Goal: Use online tool/utility: Utilize a website feature to perform a specific function

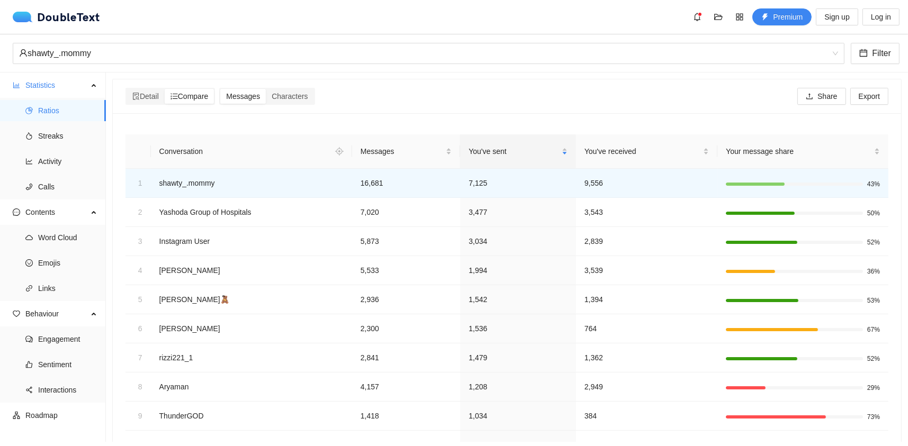
click at [28, 11] on div "DoubleText" at bounding box center [60, 17] width 94 height 13
click at [29, 14] on img at bounding box center [25, 17] width 24 height 11
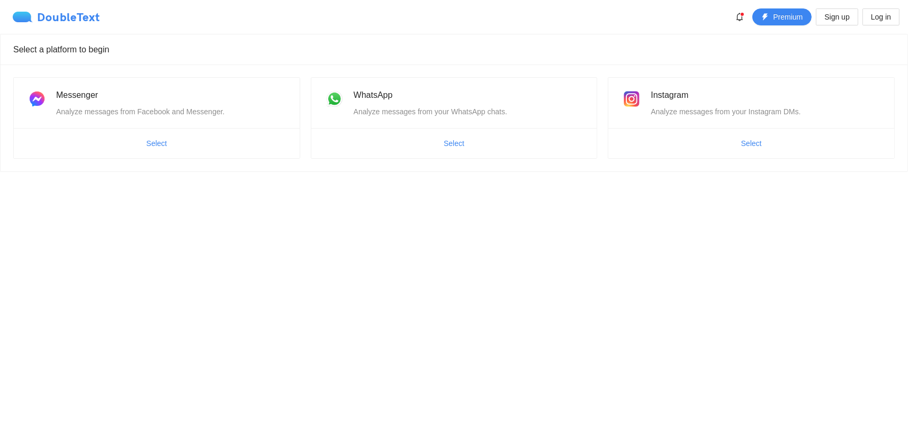
click at [29, 14] on img at bounding box center [25, 17] width 24 height 11
click at [85, 17] on div "DoubleText" at bounding box center [56, 17] width 87 height 11
click at [67, 47] on div "Select a platform to begin" at bounding box center [453, 49] width 881 height 30
click at [691, 133] on ul "Select" at bounding box center [751, 143] width 286 height 30
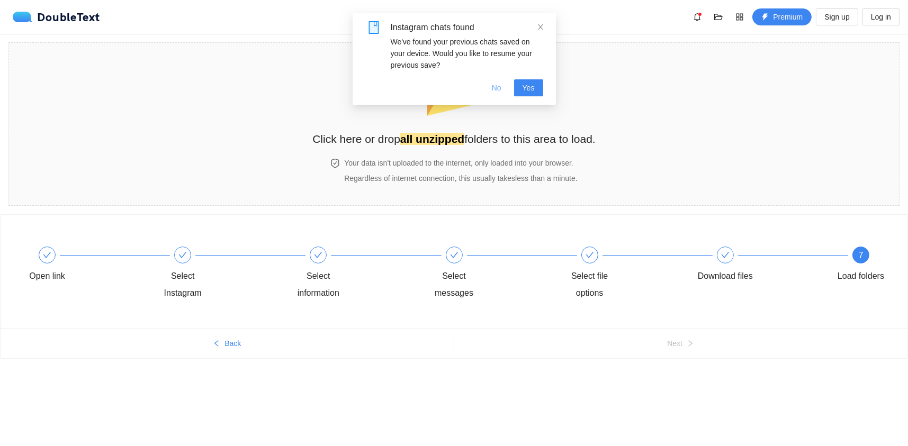
click at [504, 88] on button "No" at bounding box center [496, 87] width 26 height 17
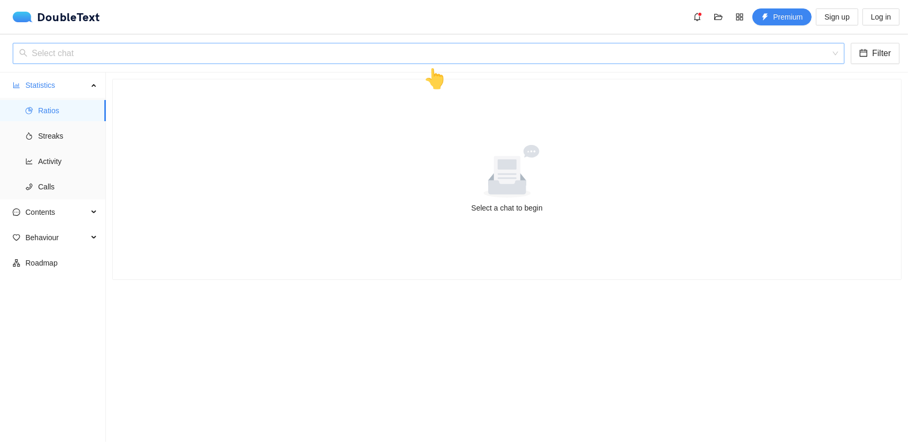
click at [100, 58] on input "search" at bounding box center [424, 53] width 811 height 20
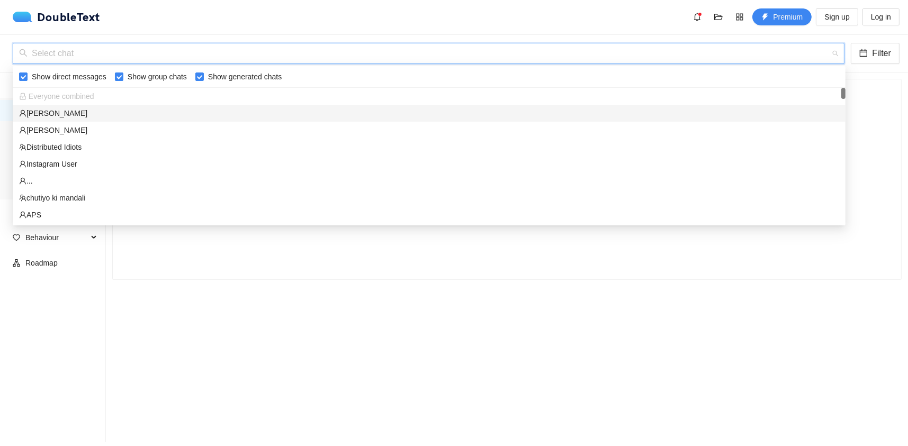
click at [78, 110] on div "[PERSON_NAME]" at bounding box center [429, 113] width 820 height 12
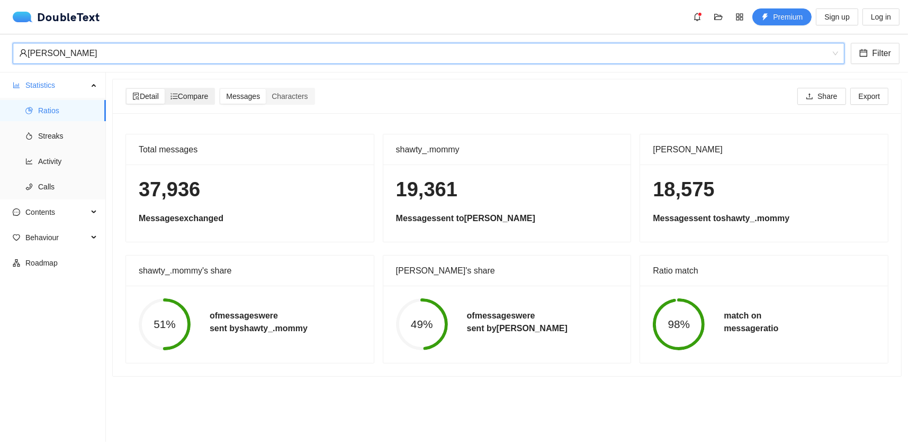
click at [189, 97] on span "Compare" at bounding box center [189, 96] width 38 height 8
click at [165, 89] on input "Compare" at bounding box center [165, 89] width 0 height 0
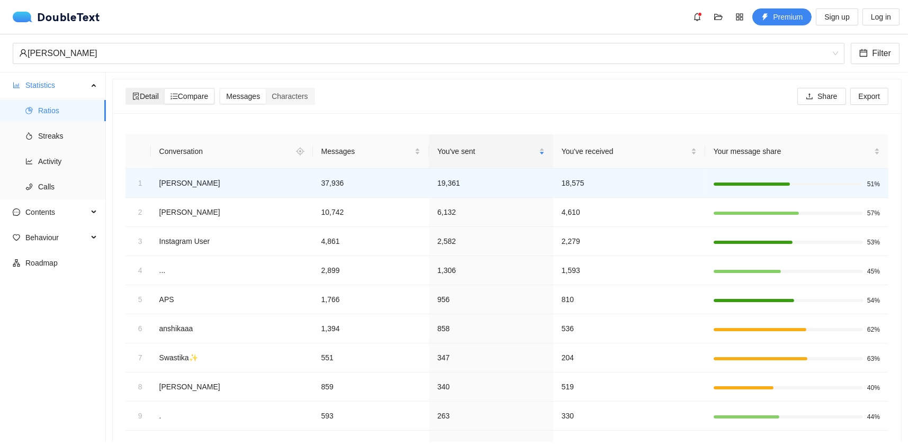
click at [148, 95] on span "Detail" at bounding box center [145, 96] width 26 height 8
click at [126, 89] on input "Detail" at bounding box center [126, 89] width 0 height 0
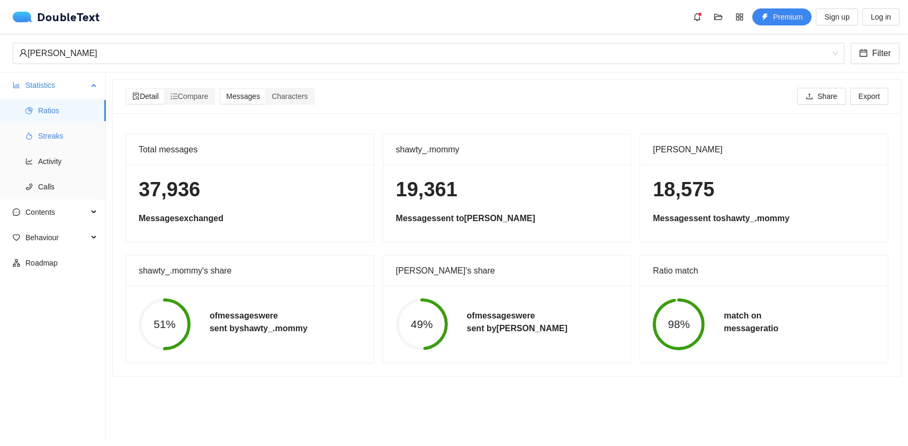
click at [63, 130] on span "Streaks" at bounding box center [67, 135] width 59 height 21
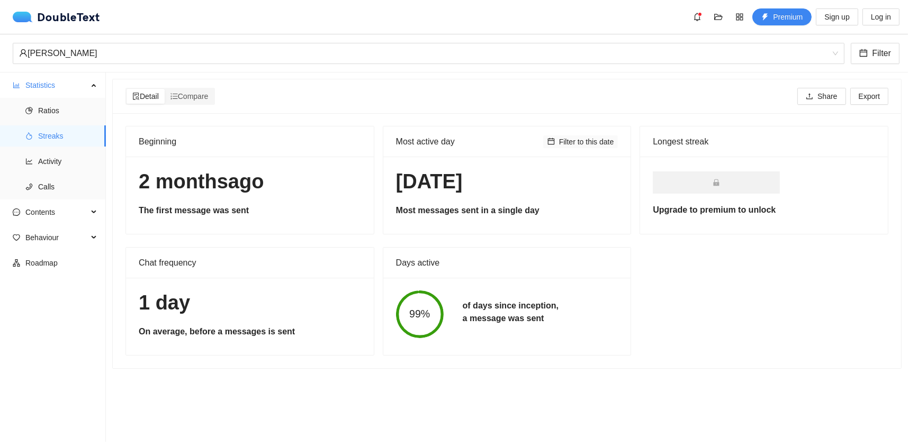
click at [579, 137] on span "Filter to this date" at bounding box center [586, 142] width 55 height 12
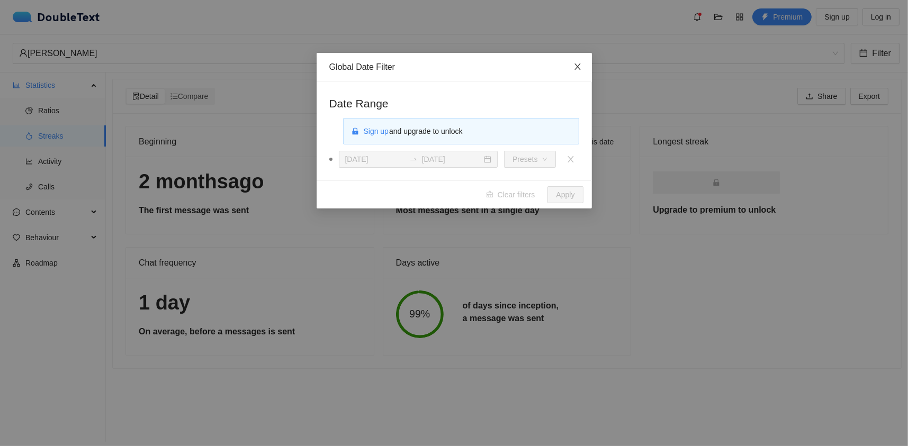
click at [575, 66] on icon "close" at bounding box center [577, 66] width 8 height 8
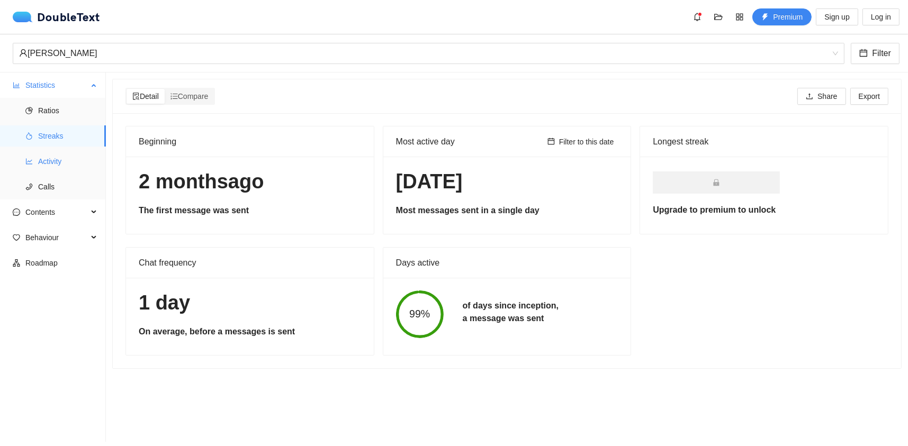
click at [47, 166] on span "Activity" at bounding box center [67, 161] width 59 height 21
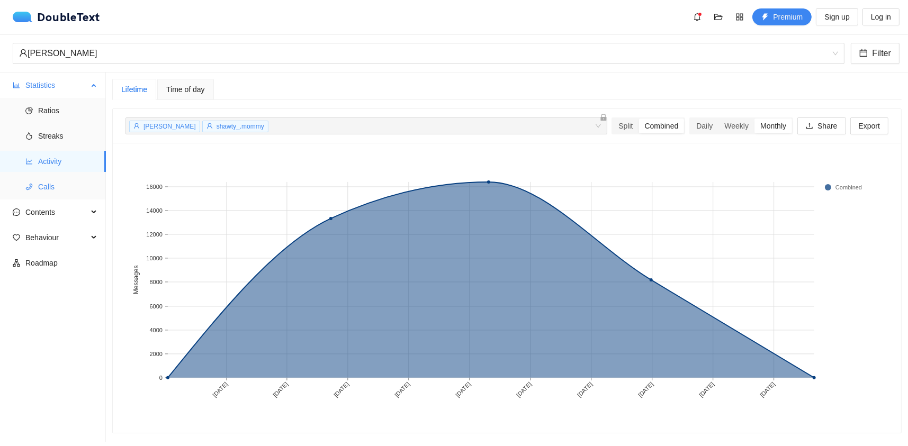
click at [41, 197] on ul "Ratios Streaks Activity Calls" at bounding box center [52, 149] width 105 height 102
click at [42, 193] on span "Calls" at bounding box center [67, 186] width 59 height 21
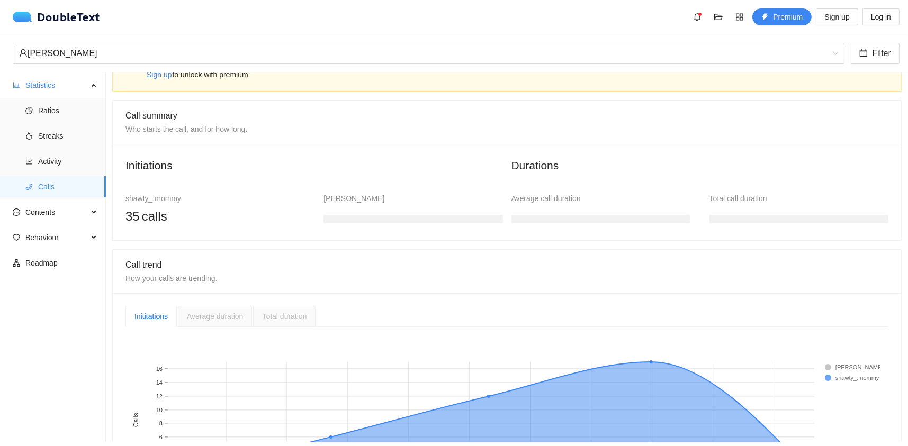
scroll to position [142, 0]
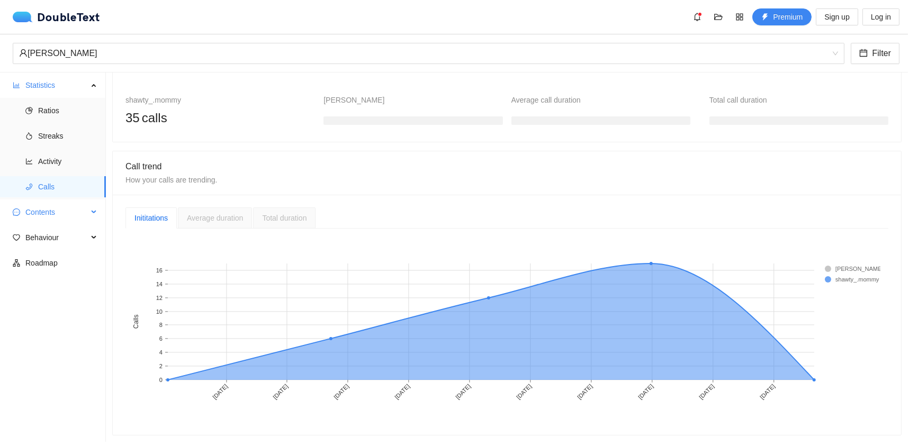
click at [71, 206] on span "Contents" at bounding box center [56, 212] width 62 height 21
click at [63, 231] on span "Word Cloud" at bounding box center [67, 237] width 59 height 21
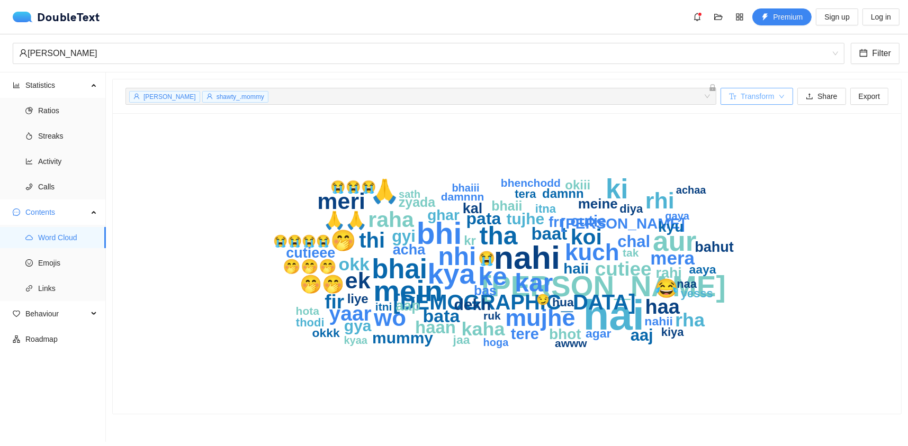
click at [763, 95] on span "Transform" at bounding box center [756, 97] width 33 height 12
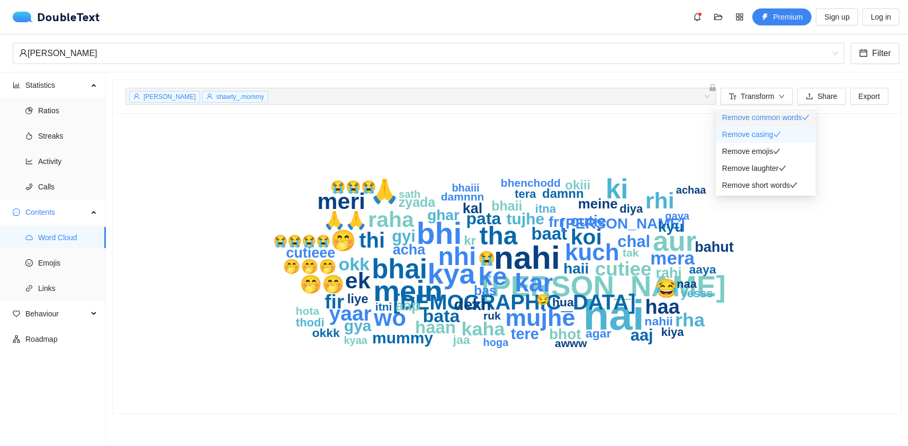
click at [752, 113] on span "Remove common words" at bounding box center [762, 117] width 80 height 8
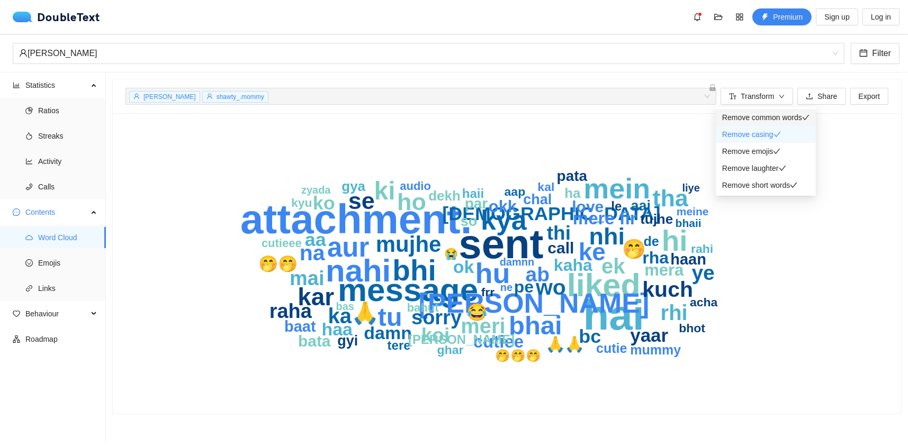
click at [758, 118] on span "Remove common words" at bounding box center [762, 117] width 80 height 8
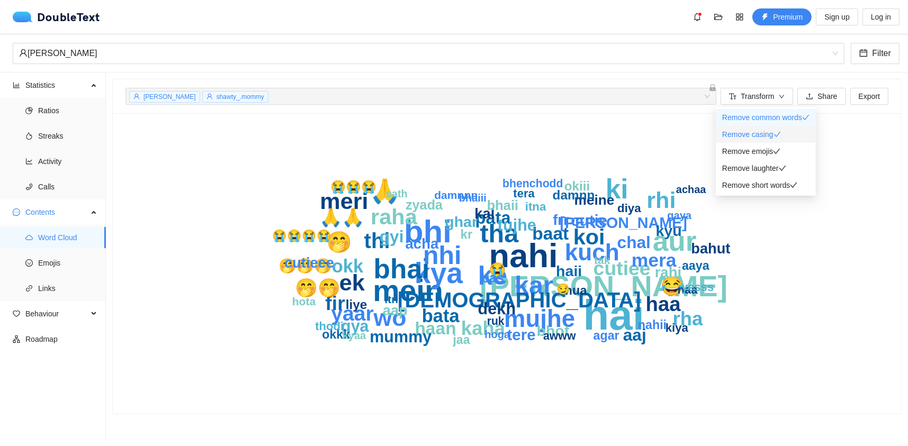
click at [762, 135] on span "Remove casing" at bounding box center [747, 134] width 51 height 8
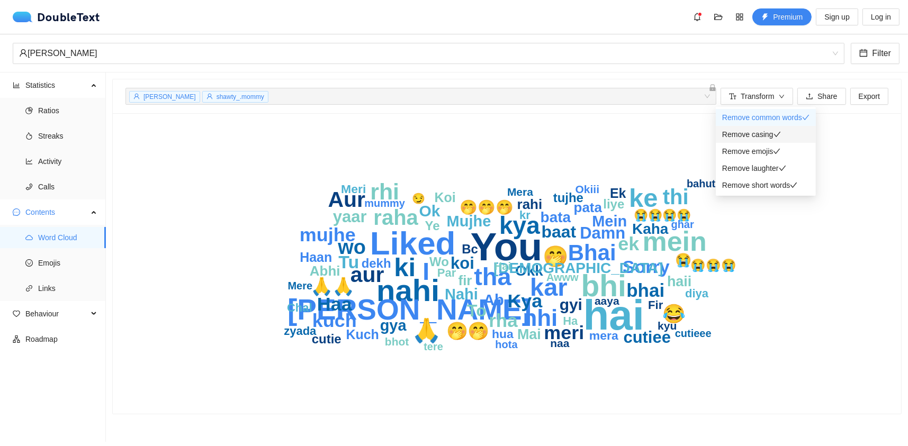
click at [755, 135] on span "Remove casing" at bounding box center [747, 134] width 51 height 8
click at [755, 149] on span "Remove emojis" at bounding box center [747, 151] width 51 height 8
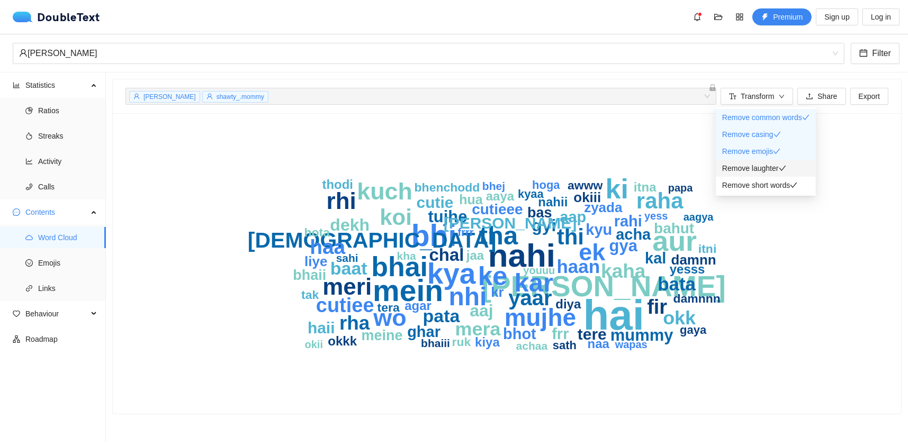
click at [752, 166] on span "Remove laughter" at bounding box center [750, 168] width 57 height 8
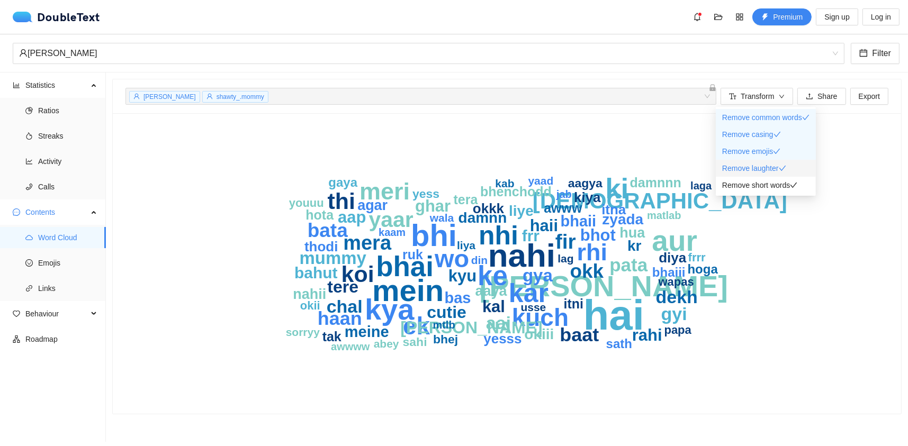
click at [752, 166] on span "Remove laughter" at bounding box center [750, 168] width 57 height 8
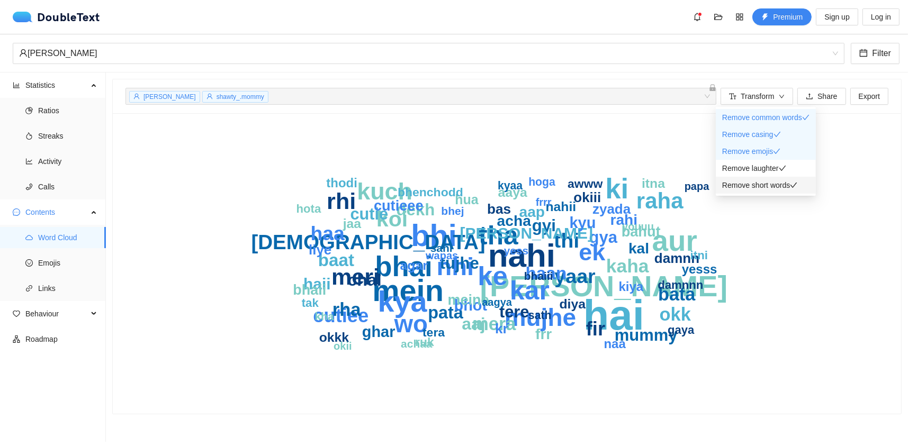
click at [750, 183] on span "Remove short words" at bounding box center [756, 185] width 68 height 8
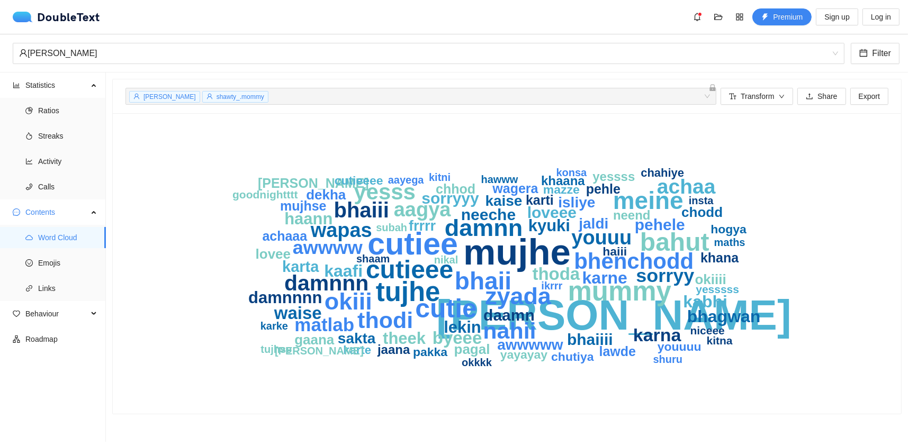
click at [793, 265] on icon "[PERSON_NAME] mujhe cutiee tujhe mummy cutie bahut cutieee meine bhaii zyada da…" at bounding box center [506, 263] width 677 height 275
click at [745, 95] on span "Transform" at bounding box center [756, 97] width 33 height 12
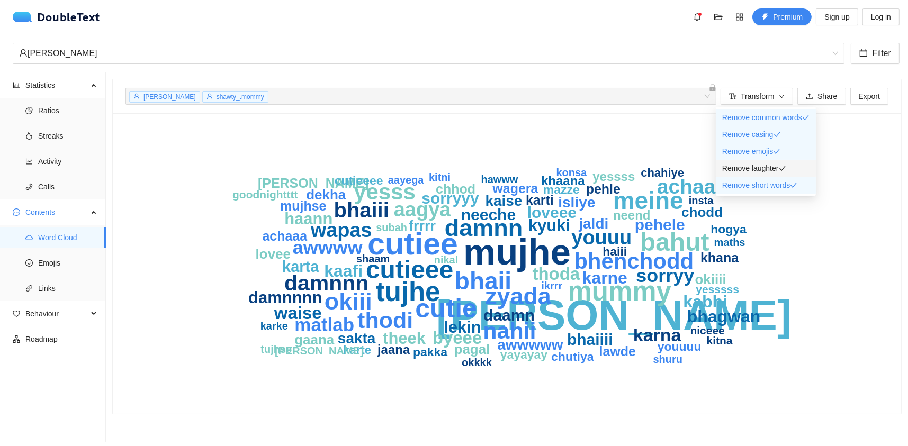
click at [753, 167] on span "Remove laughter" at bounding box center [750, 168] width 57 height 8
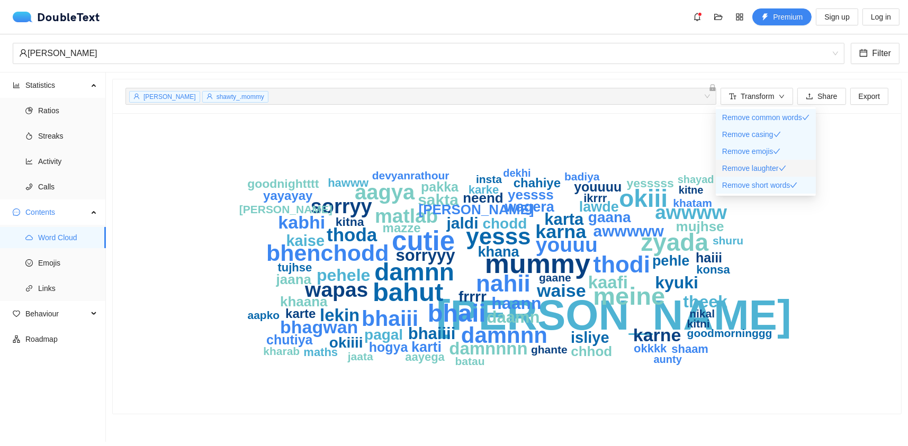
click at [753, 167] on span "Remove laughter" at bounding box center [750, 168] width 57 height 8
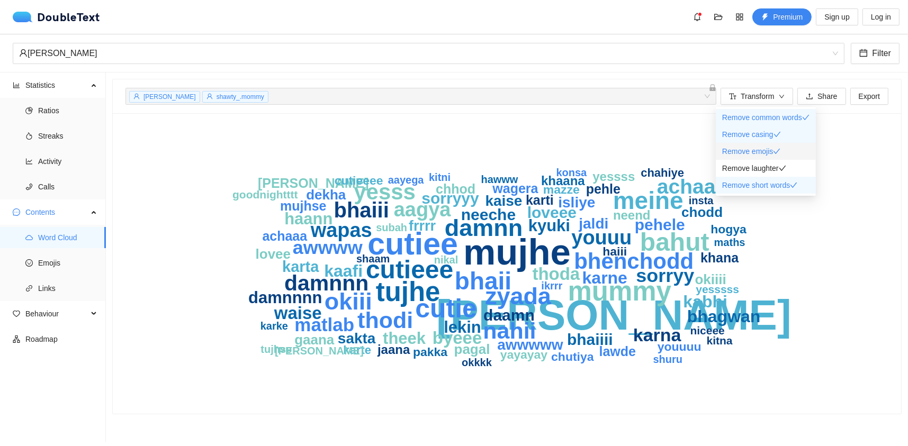
click at [754, 152] on span "Remove emojis" at bounding box center [747, 151] width 51 height 8
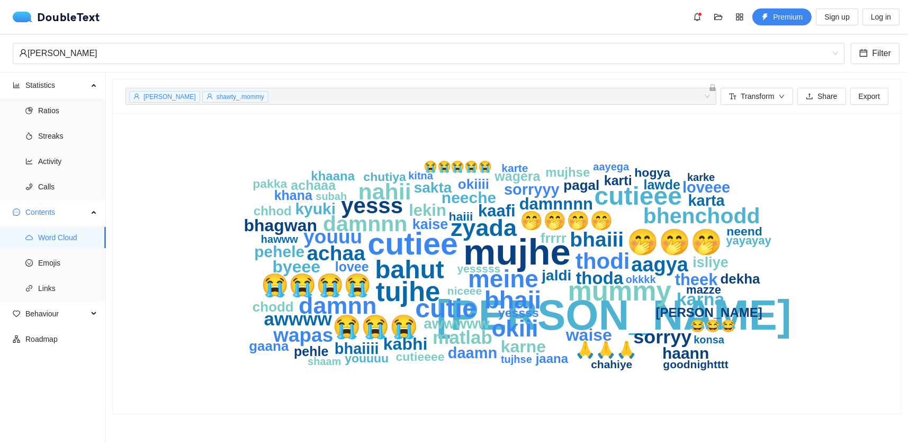
click at [856, 285] on div "[PERSON_NAME] mujhe cutiee tujhe mummy cutie 🤭🤭🤭 bahut cutieee meine bhaii zyad…" at bounding box center [506, 263] width 763 height 275
click at [58, 258] on span "Emojis" at bounding box center [67, 262] width 59 height 21
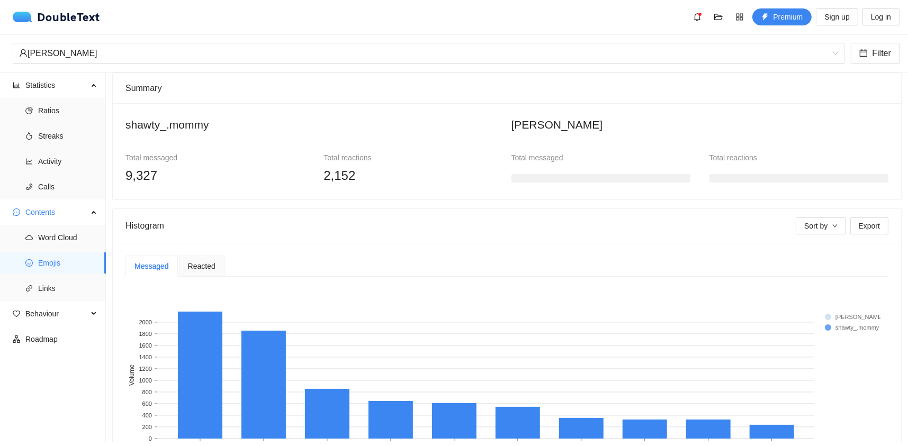
scroll to position [106, 0]
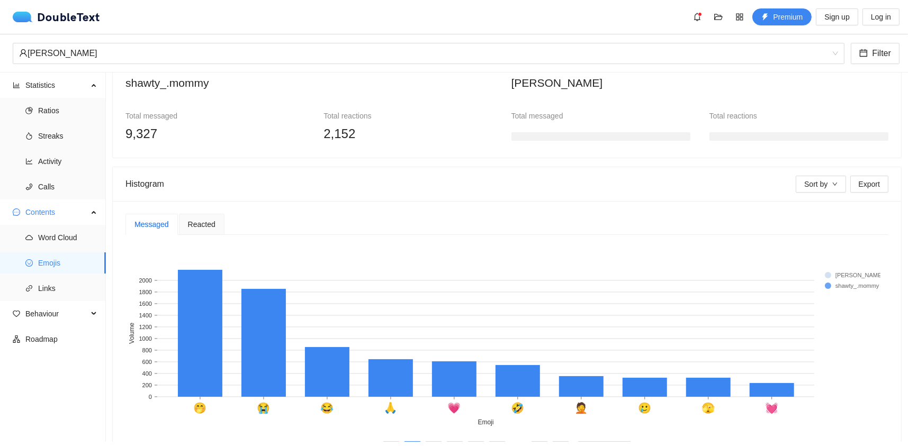
click at [204, 209] on div "Messaged Reacted 🤭 😭 😂 🙏 💗 🤣 🤦 🥲 🫣 💓 Emoji 0 200 400 600 800 1000 1200 1400 160…" at bounding box center [507, 336] width 788 height 270
click at [202, 215] on div "Reacted" at bounding box center [202, 224] width 46 height 21
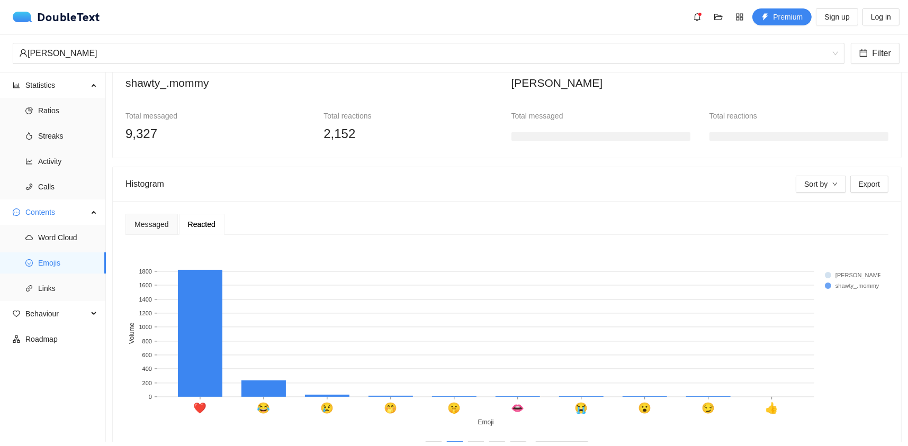
scroll to position [149, 0]
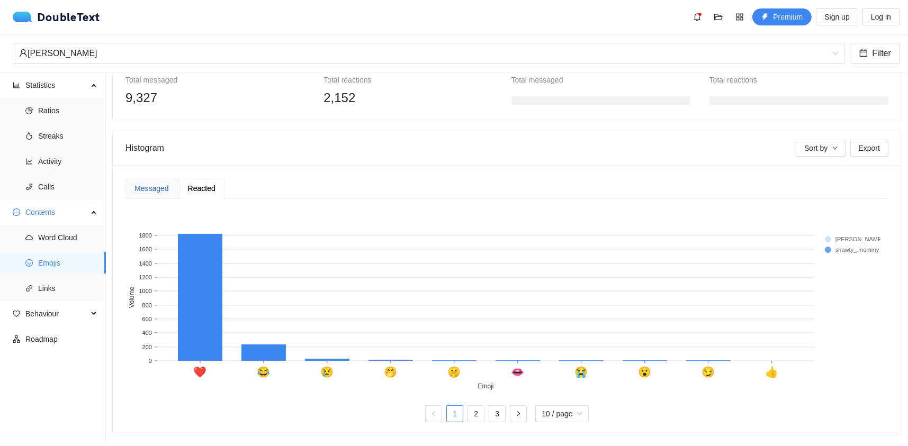
click at [149, 183] on div "Messaged" at bounding box center [151, 189] width 34 height 12
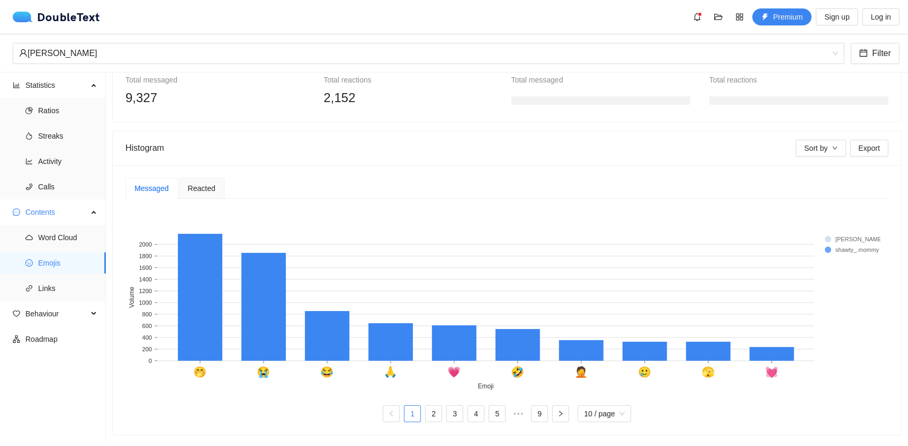
click at [192, 185] on span "Reacted" at bounding box center [202, 188] width 28 height 7
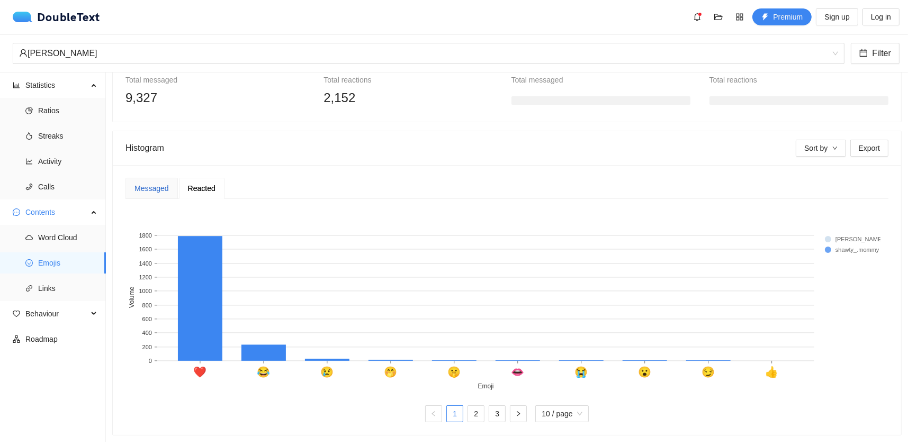
click at [165, 183] on div "Messaged" at bounding box center [151, 189] width 34 height 12
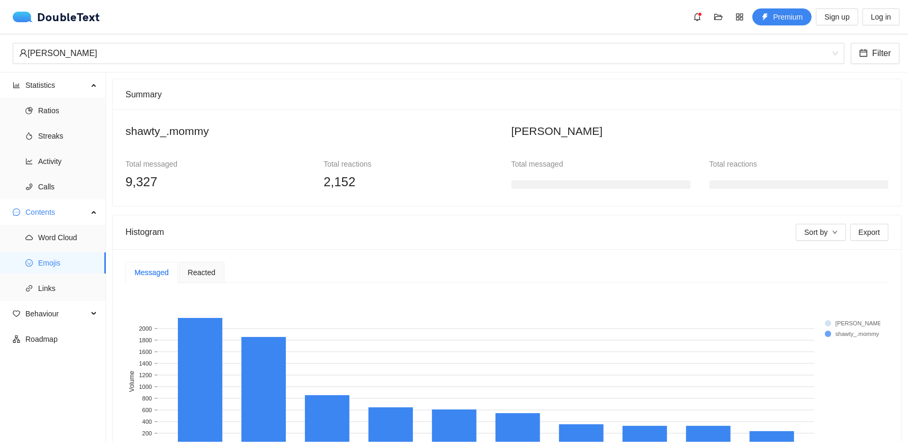
scroll to position [0, 0]
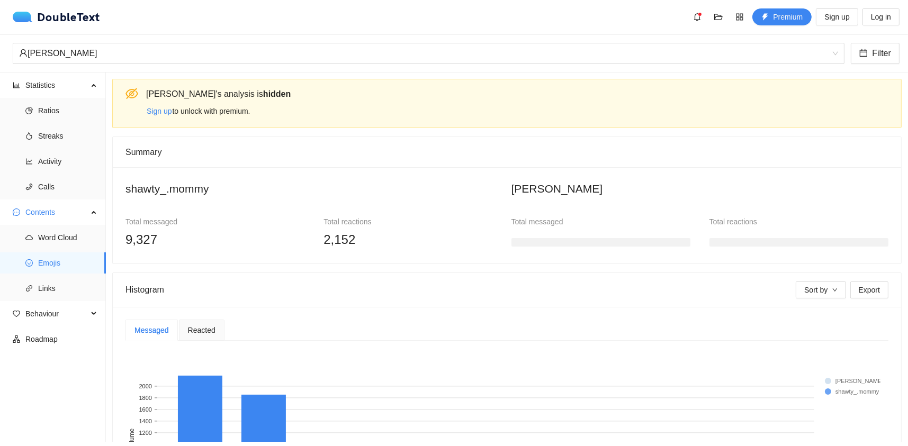
click at [185, 329] on div "Reacted" at bounding box center [202, 330] width 46 height 21
click at [160, 330] on div "Messaged" at bounding box center [151, 330] width 34 height 12
click at [49, 287] on span "Links" at bounding box center [67, 288] width 59 height 21
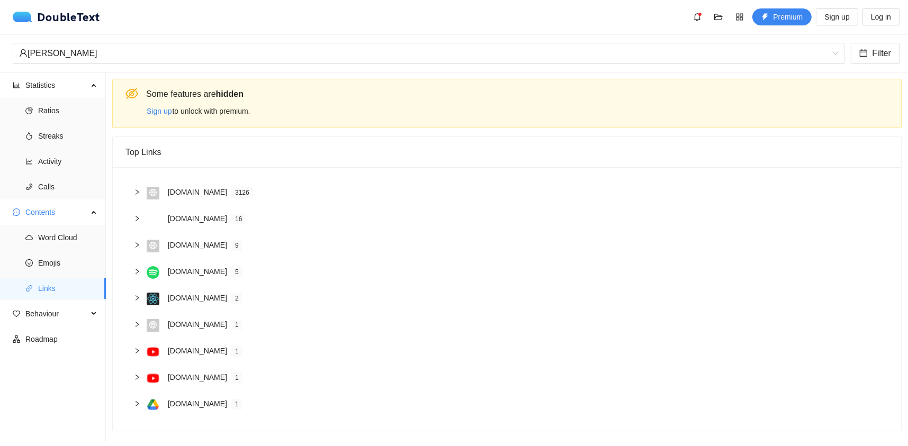
scroll to position [3, 0]
click at [33, 322] on span "Behaviour" at bounding box center [56, 313] width 62 height 21
click at [37, 340] on li "Engagement" at bounding box center [53, 339] width 106 height 21
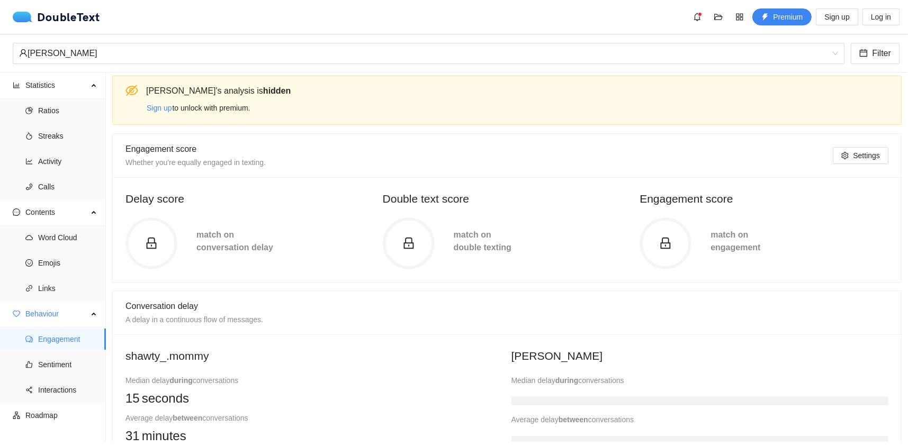
scroll to position [215, 0]
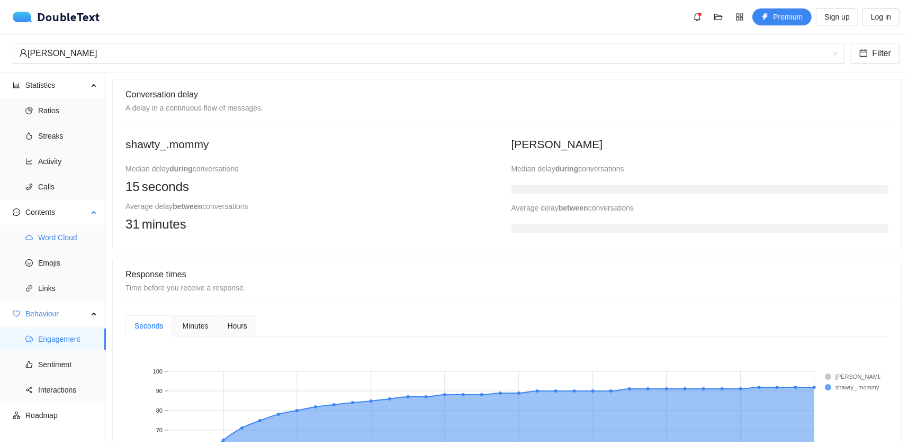
click at [66, 245] on span "Word Cloud" at bounding box center [67, 237] width 59 height 21
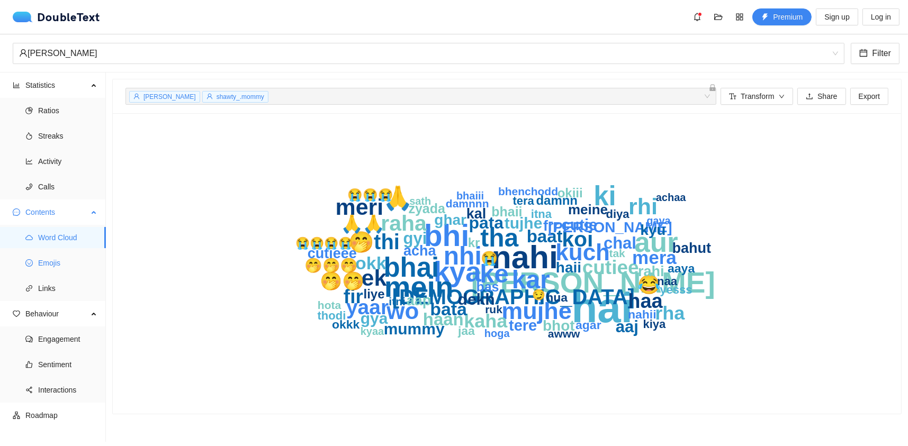
click at [59, 259] on span "Emojis" at bounding box center [67, 262] width 59 height 21
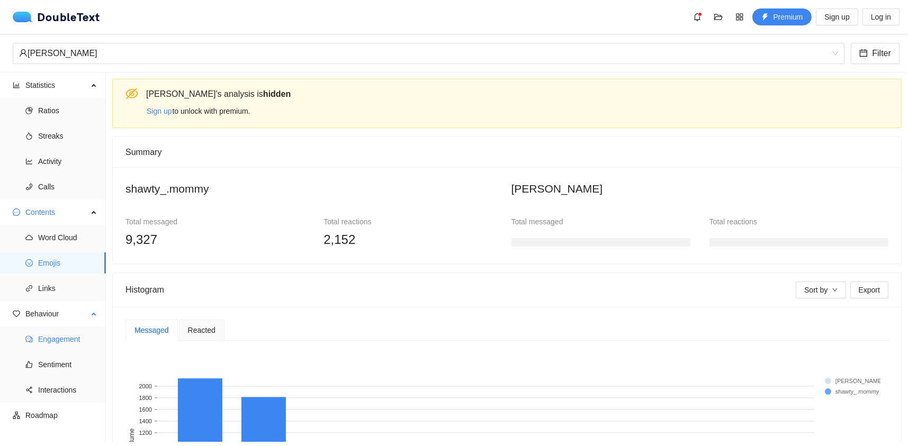
click at [61, 342] on span "Engagement" at bounding box center [67, 339] width 59 height 21
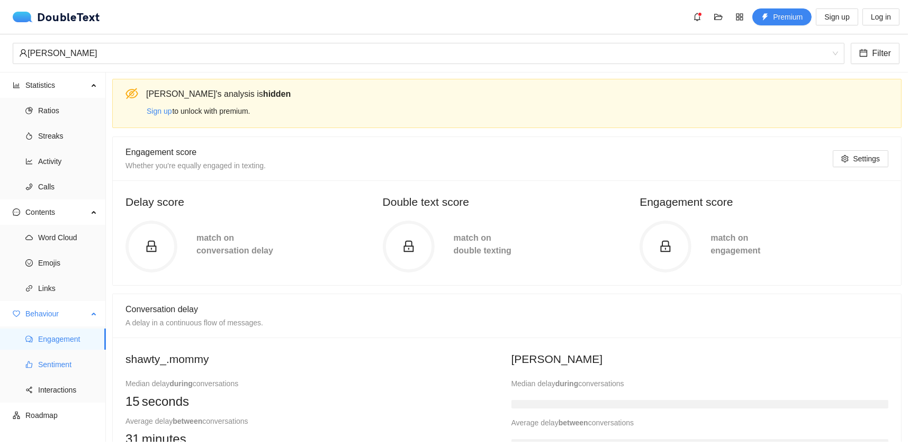
click at [68, 367] on span "Sentiment" at bounding box center [67, 364] width 59 height 21
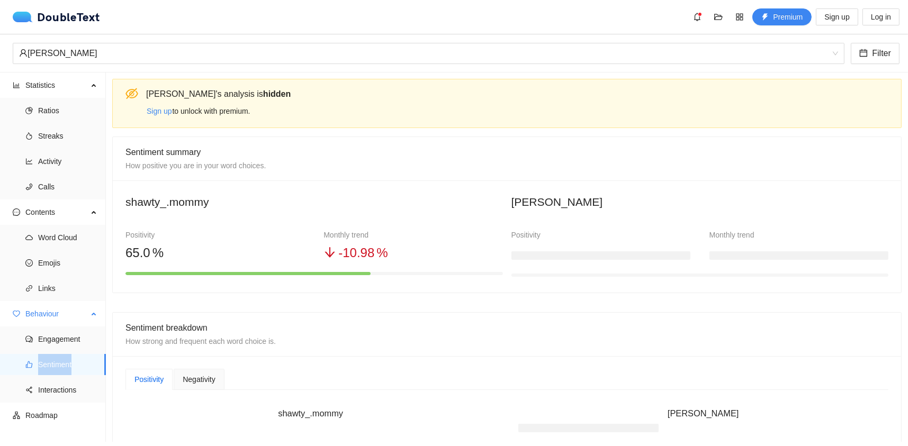
click at [68, 367] on span "Sentiment" at bounding box center [67, 364] width 59 height 21
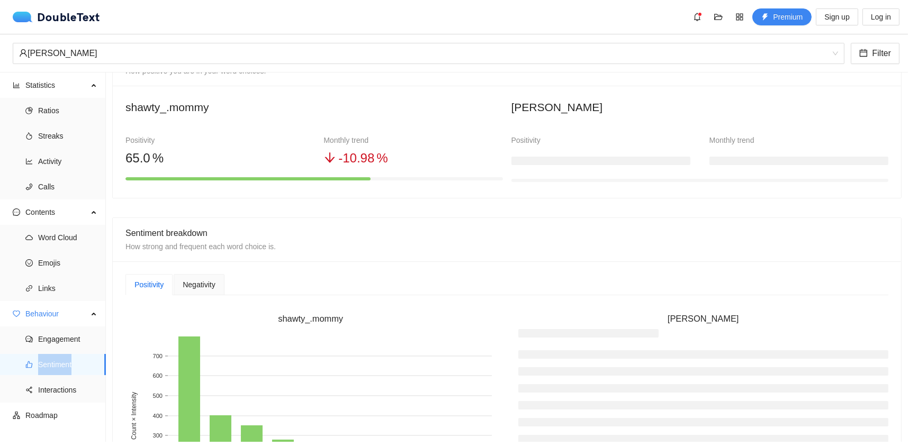
scroll to position [212, 0]
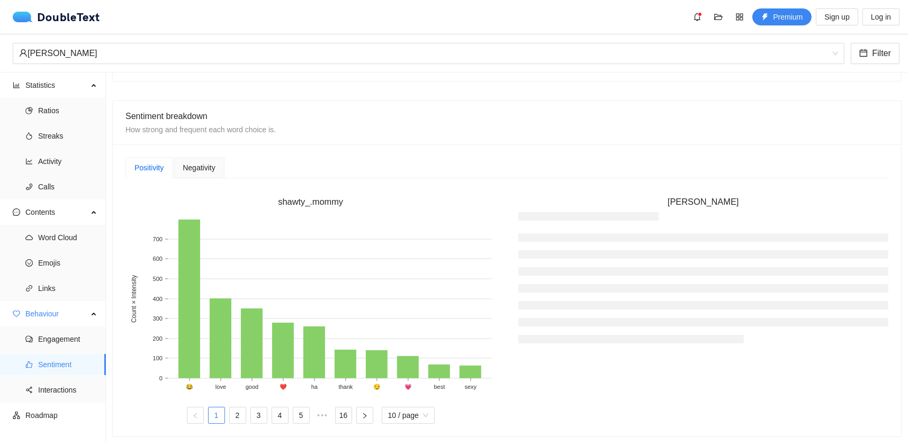
click at [185, 164] on span "Negativity" at bounding box center [199, 167] width 32 height 7
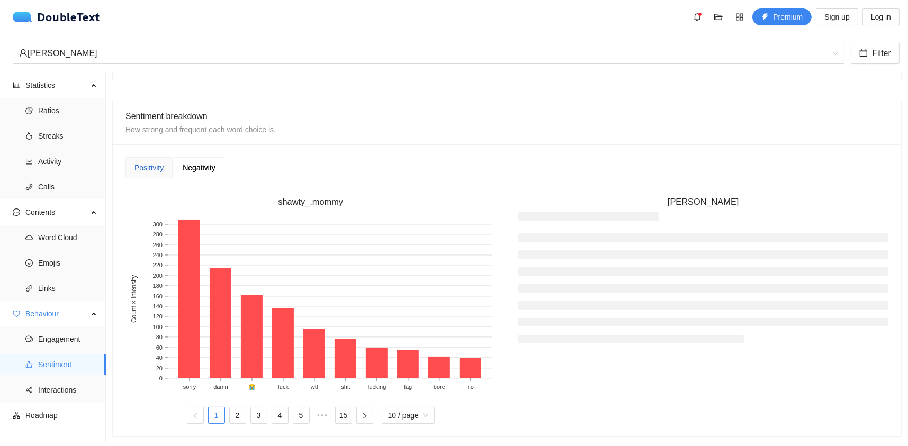
click at [161, 165] on div "Positivity" at bounding box center [148, 168] width 29 height 12
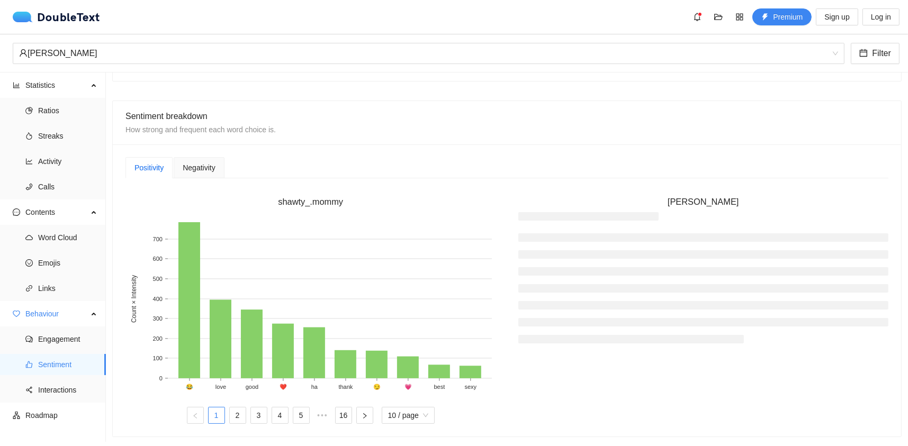
click at [186, 164] on span "Negativity" at bounding box center [199, 167] width 32 height 7
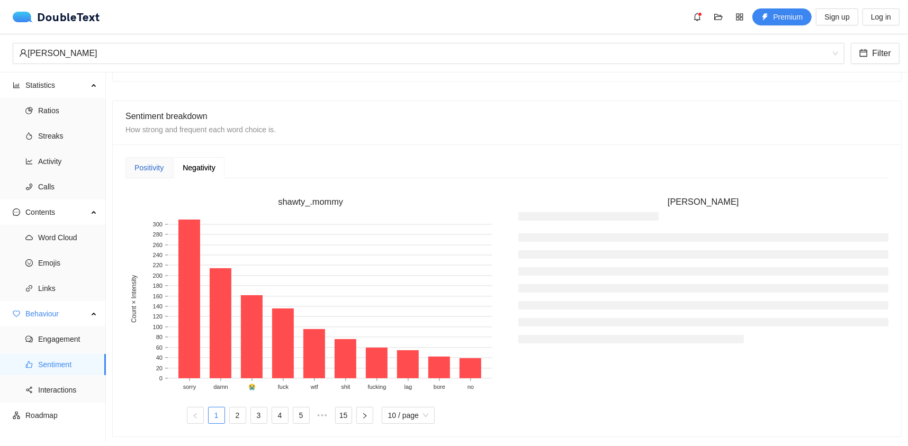
click at [152, 169] on div "Positivity" at bounding box center [148, 168] width 29 height 12
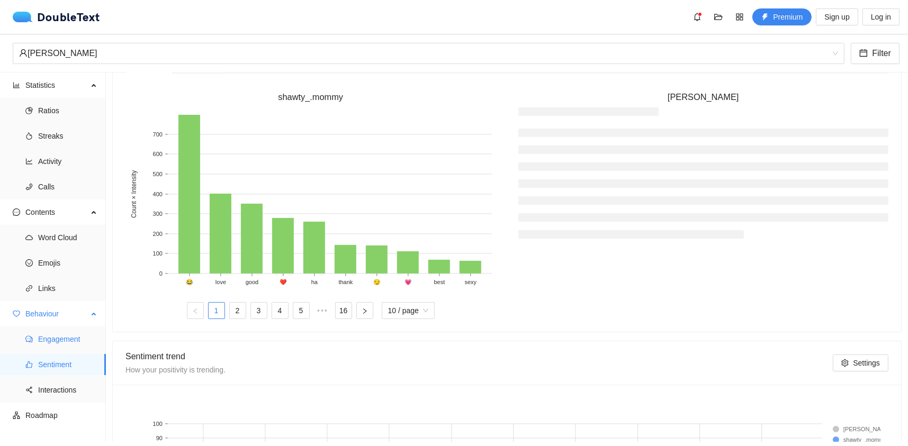
scroll to position [318, 0]
click at [43, 396] on span "Interactions" at bounding box center [67, 389] width 59 height 21
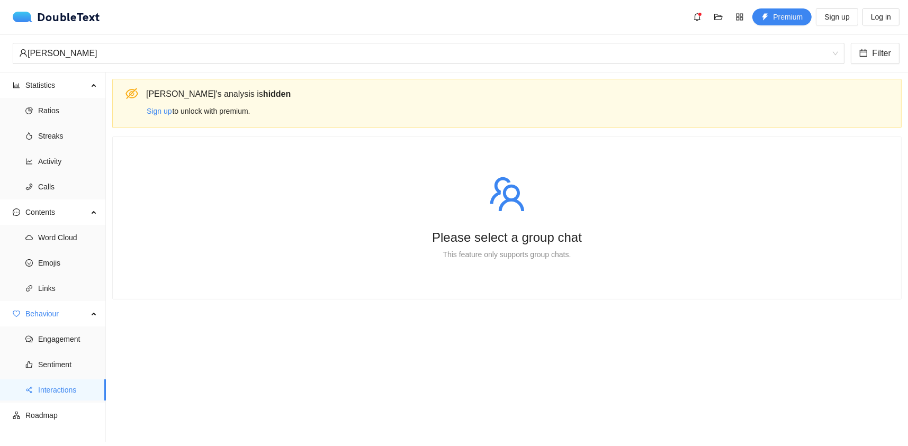
click at [494, 207] on icon "team" at bounding box center [507, 194] width 38 height 38
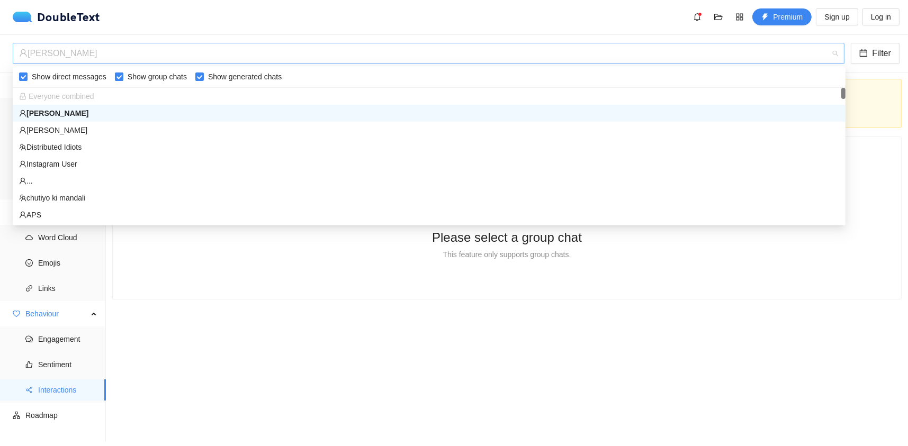
click at [182, 53] on div "[PERSON_NAME]" at bounding box center [423, 53] width 809 height 20
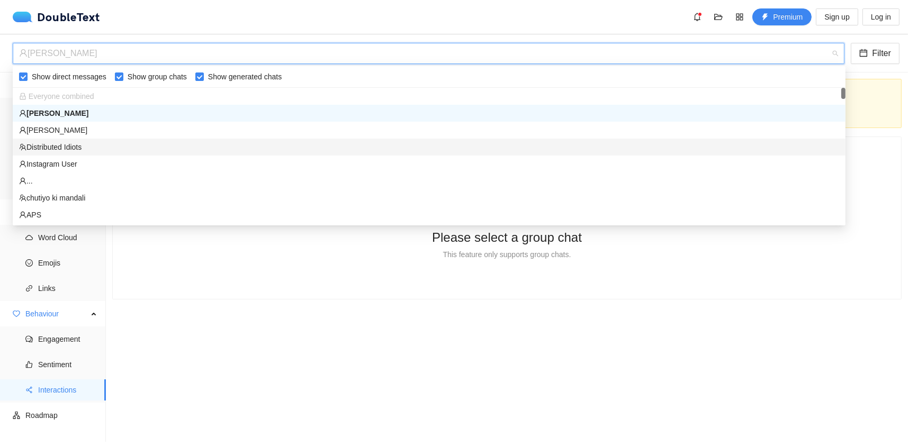
click at [87, 142] on div "Distributed Idiots" at bounding box center [429, 147] width 820 height 12
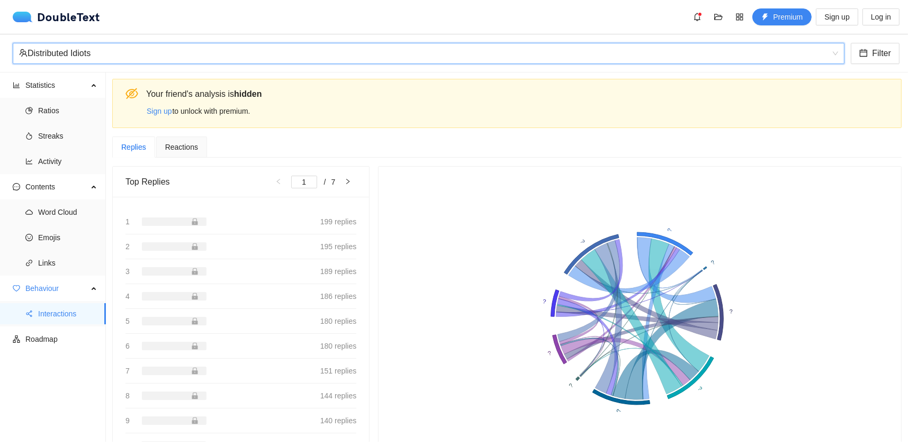
scroll to position [43, 0]
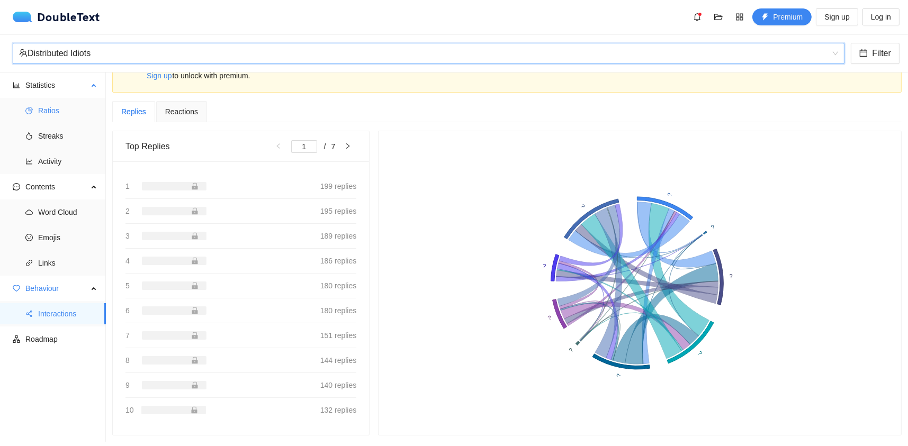
click at [48, 113] on span "Ratios" at bounding box center [67, 110] width 59 height 21
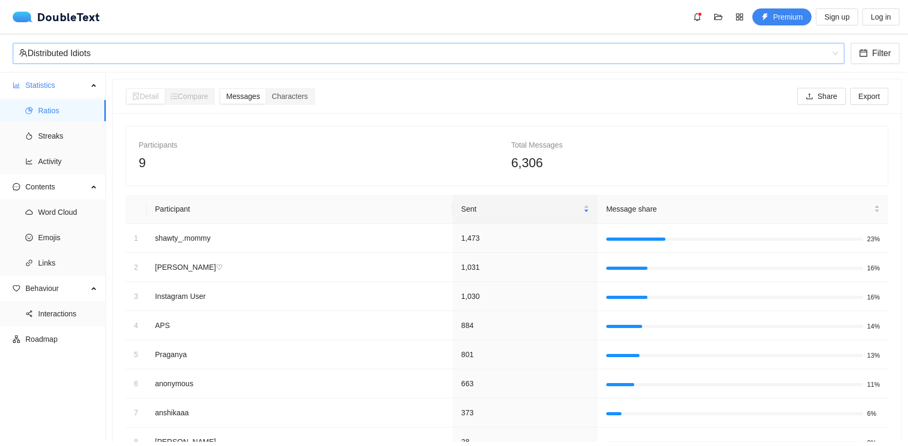
click at [125, 58] on div "Distributed Idiots" at bounding box center [423, 53] width 809 height 20
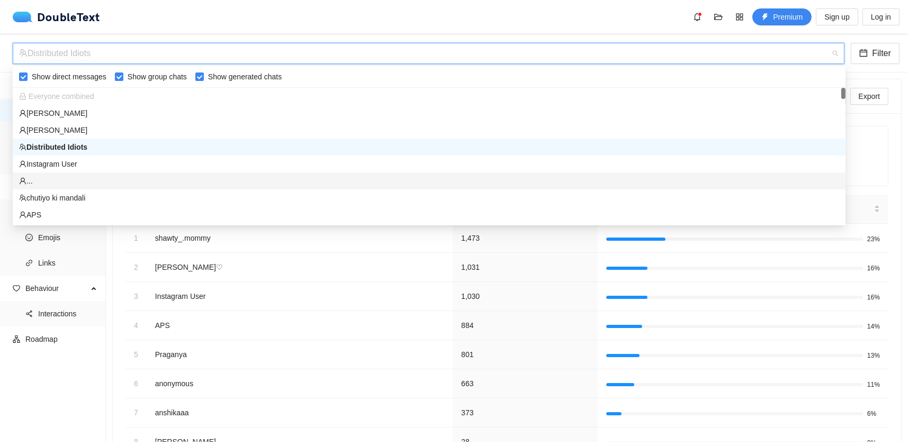
click at [71, 191] on div "chutiyo ki mandali" at bounding box center [429, 197] width 833 height 17
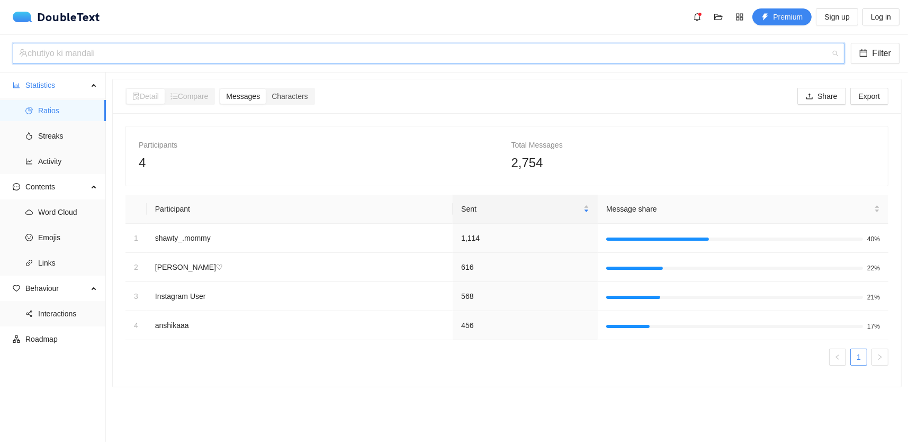
click at [85, 55] on div "chutiyo ki mandali" at bounding box center [423, 53] width 809 height 20
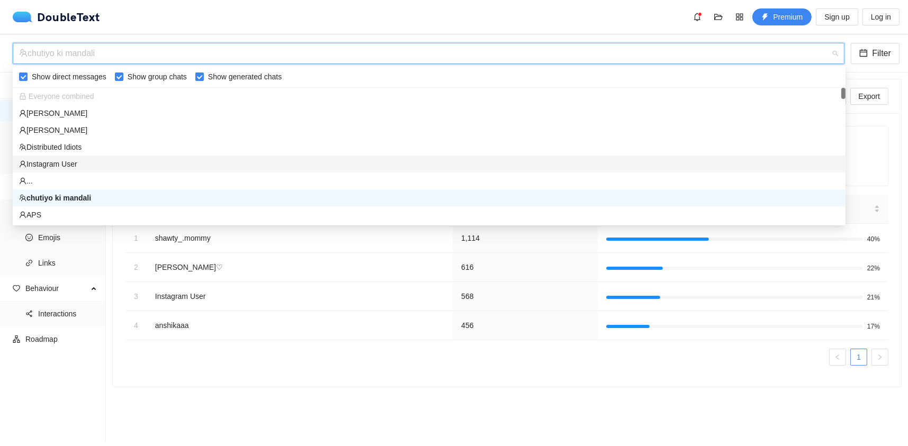
click at [62, 161] on div "Instagram User" at bounding box center [429, 164] width 820 height 12
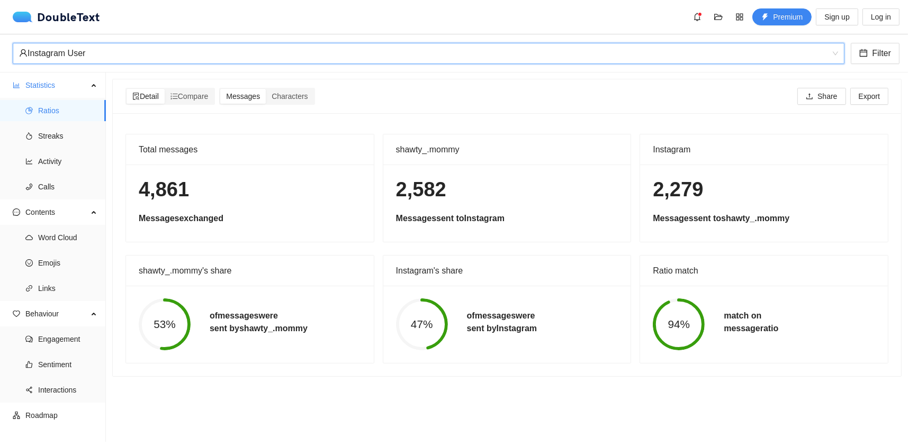
click at [70, 39] on div "Instagram_User Instagram User Filter" at bounding box center [454, 53] width 908 height 38
click at [70, 48] on div "Instagram User" at bounding box center [423, 53] width 809 height 20
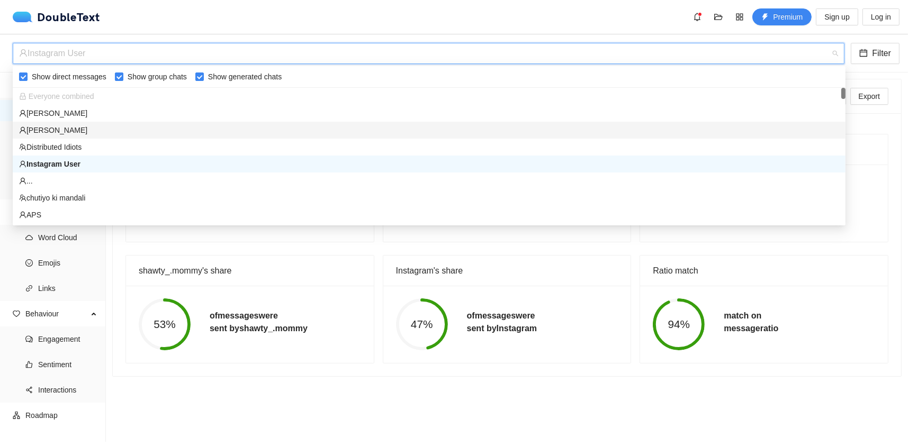
click at [51, 130] on div "[PERSON_NAME]" at bounding box center [429, 130] width 820 height 12
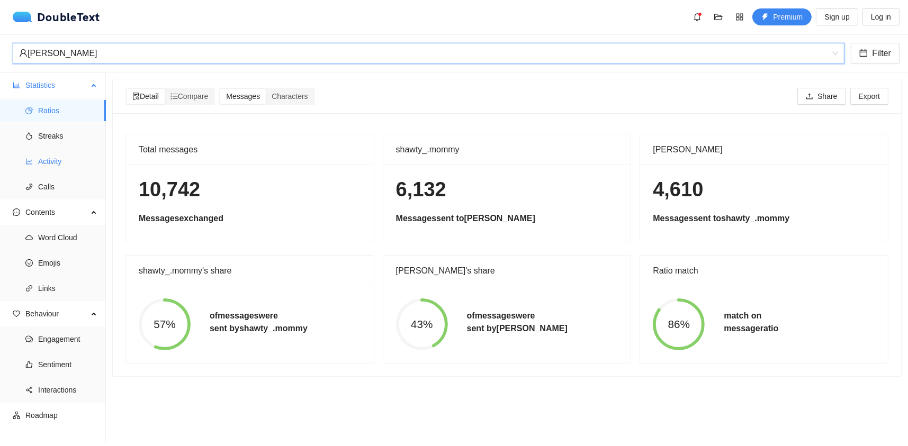
click at [48, 159] on span "Activity" at bounding box center [67, 161] width 59 height 21
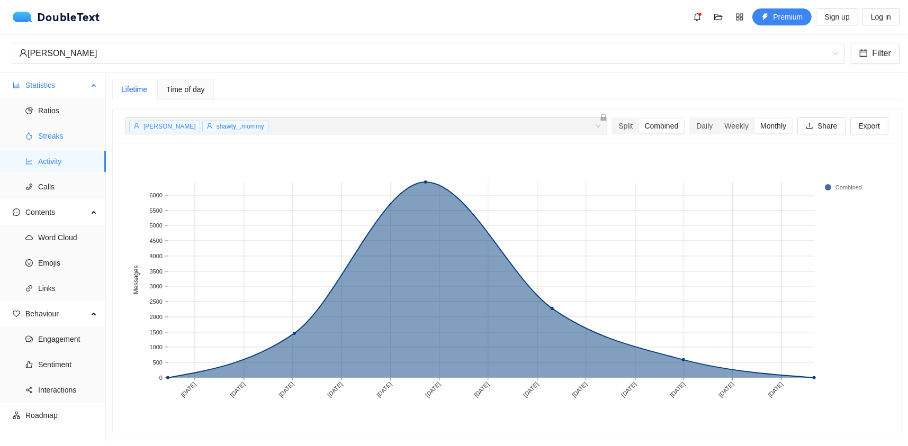
click at [52, 137] on span "Streaks" at bounding box center [67, 135] width 59 height 21
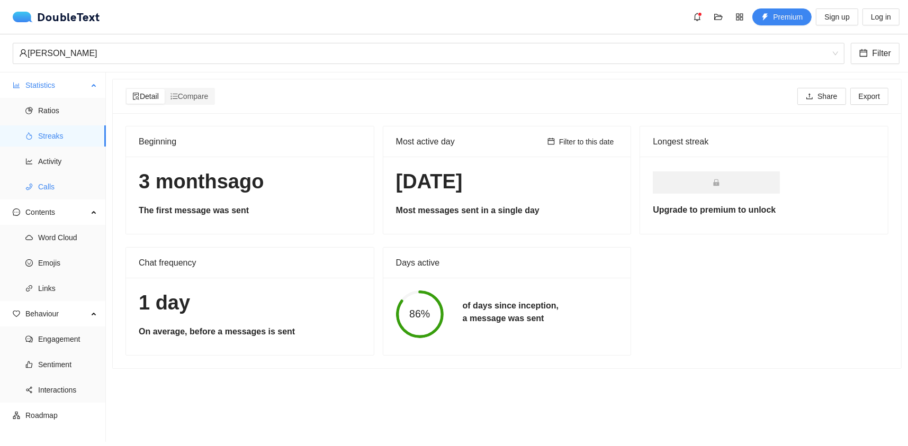
click at [48, 183] on span "Calls" at bounding box center [67, 186] width 59 height 21
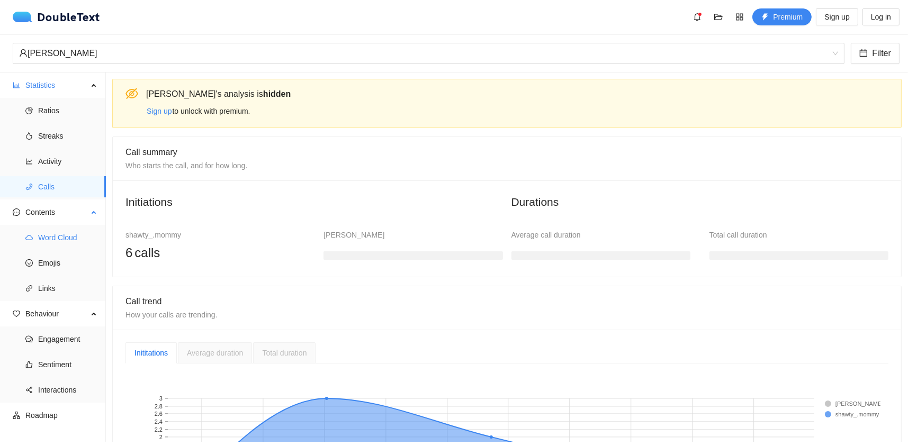
click at [50, 236] on span "Word Cloud" at bounding box center [67, 237] width 59 height 21
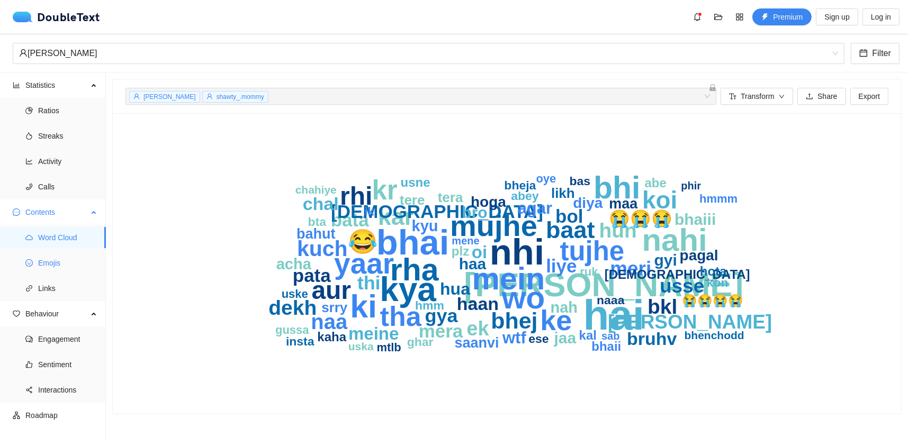
click at [48, 257] on span "Emojis" at bounding box center [67, 262] width 59 height 21
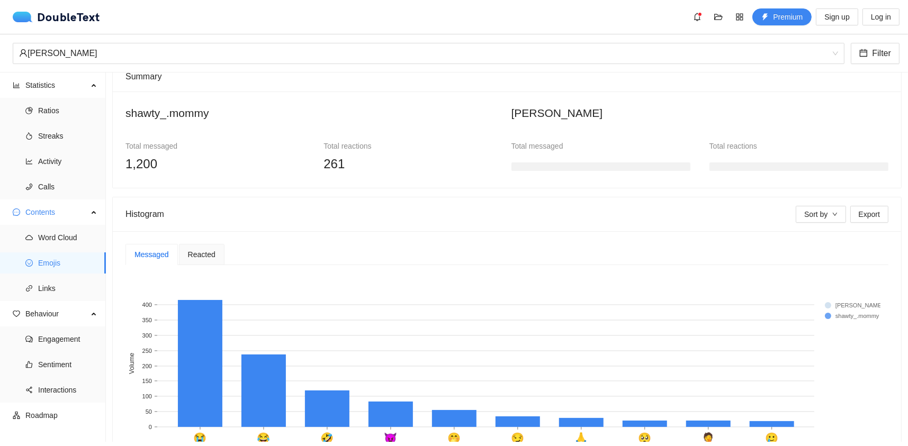
scroll to position [149, 0]
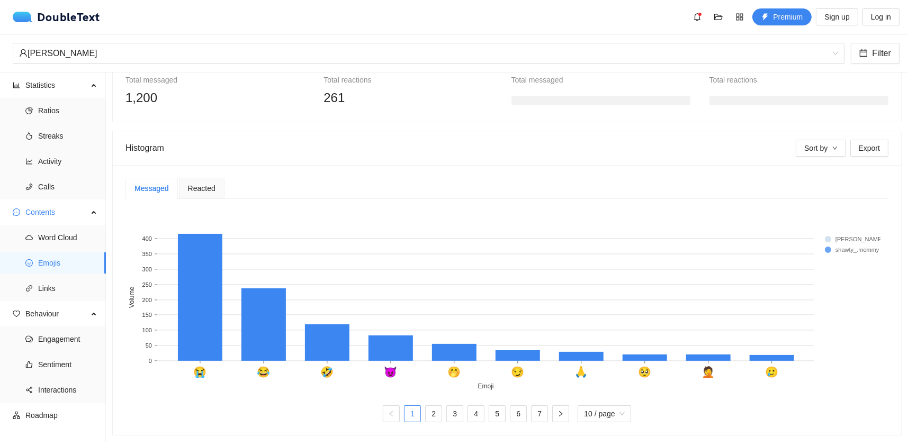
click at [204, 185] on span "Reacted" at bounding box center [202, 188] width 28 height 7
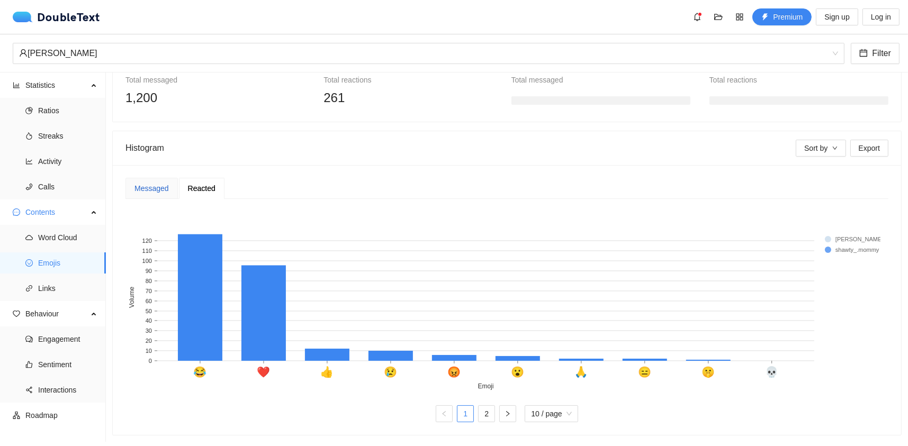
click at [147, 183] on div "Messaged" at bounding box center [151, 189] width 34 height 12
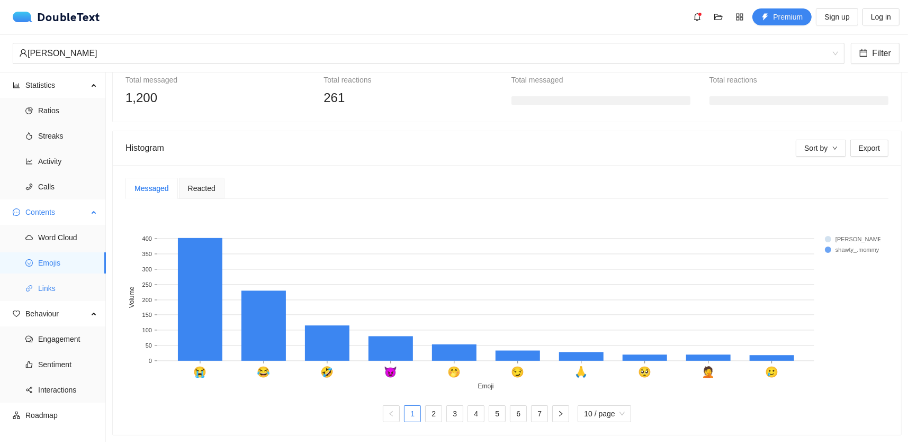
click at [59, 290] on span "Links" at bounding box center [67, 288] width 59 height 21
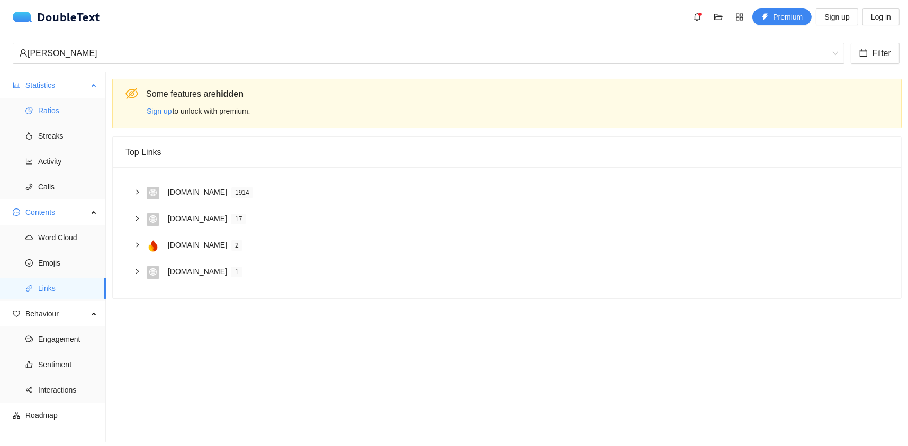
click at [43, 110] on span "Ratios" at bounding box center [67, 110] width 59 height 21
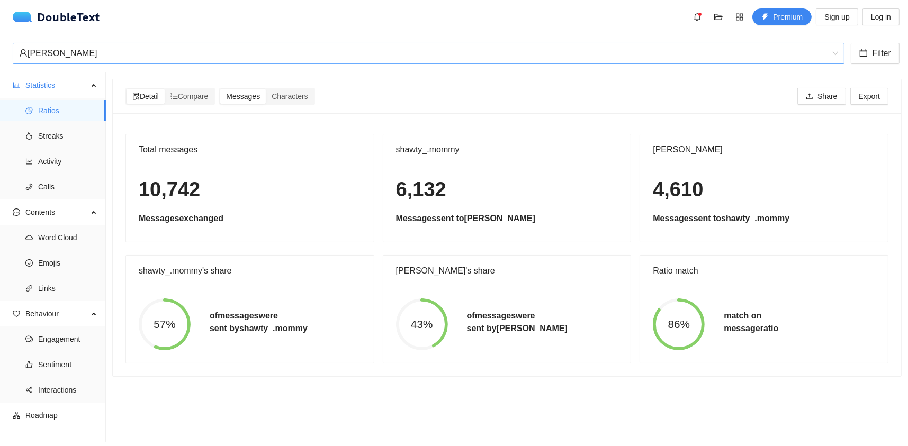
click at [43, 59] on div "[PERSON_NAME]" at bounding box center [423, 53] width 809 height 20
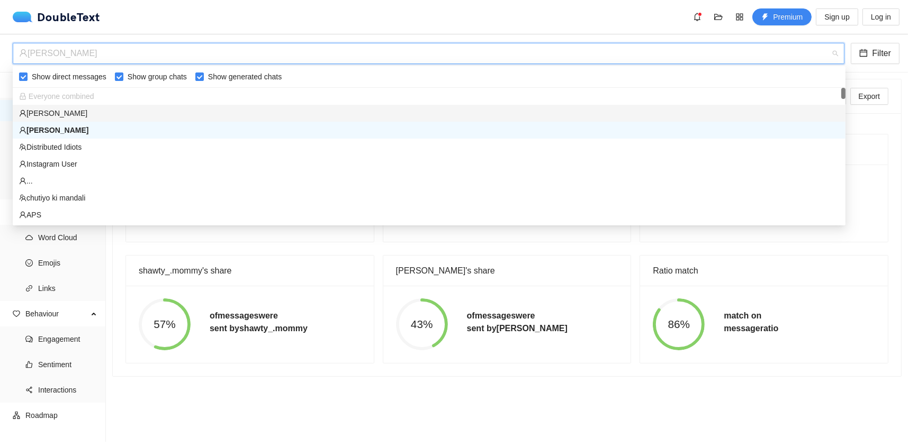
click at [51, 111] on div "[PERSON_NAME]" at bounding box center [429, 113] width 820 height 12
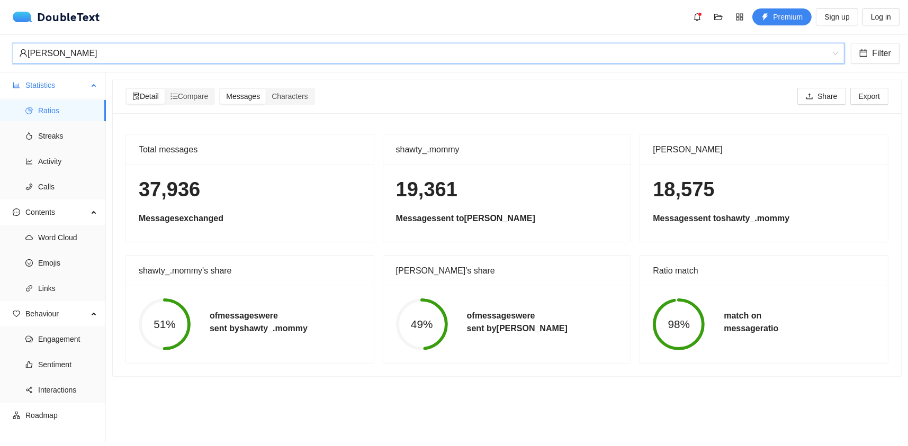
click at [54, 87] on span "Statistics" at bounding box center [56, 85] width 62 height 21
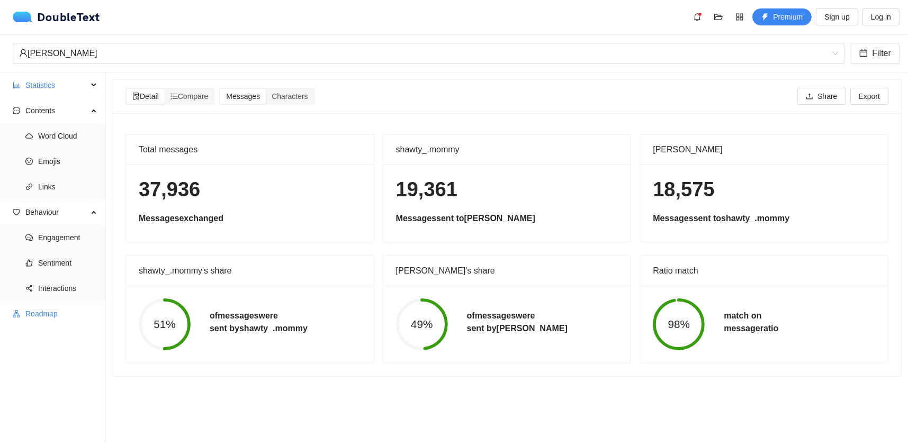
click at [46, 306] on span "Roadmap" at bounding box center [61, 313] width 72 height 21
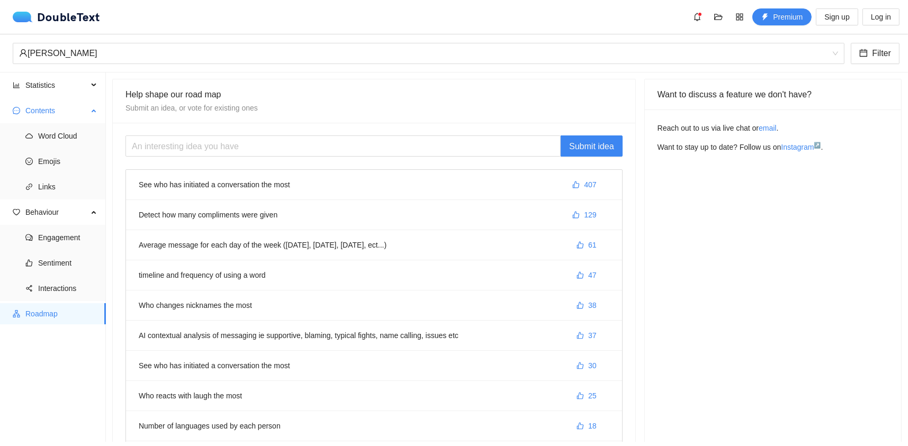
click at [60, 112] on span "Contents" at bounding box center [56, 110] width 62 height 21
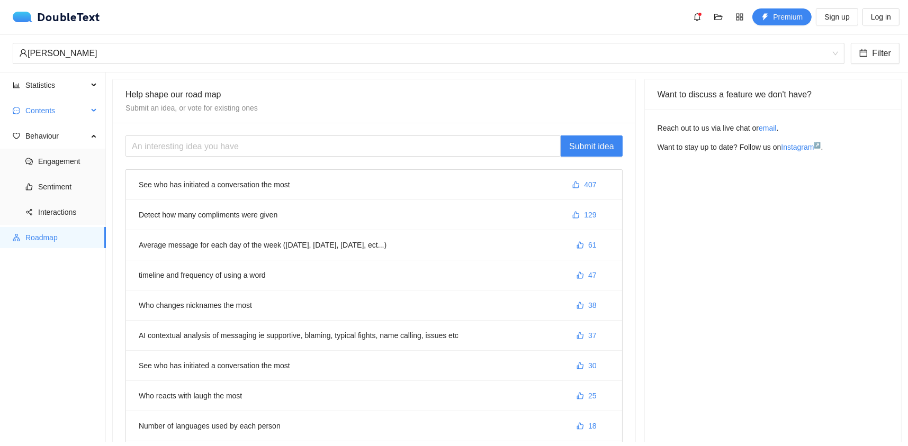
click at [58, 110] on span "Contents" at bounding box center [56, 110] width 62 height 21
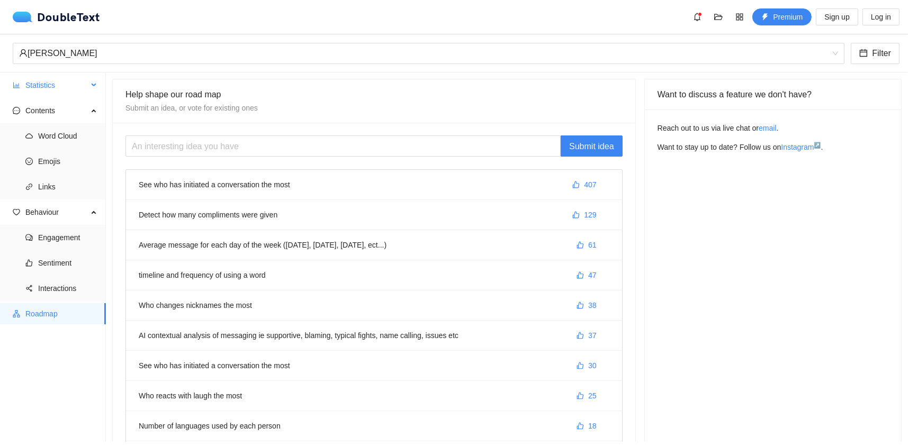
click at [62, 91] on span "Statistics" at bounding box center [56, 85] width 62 height 21
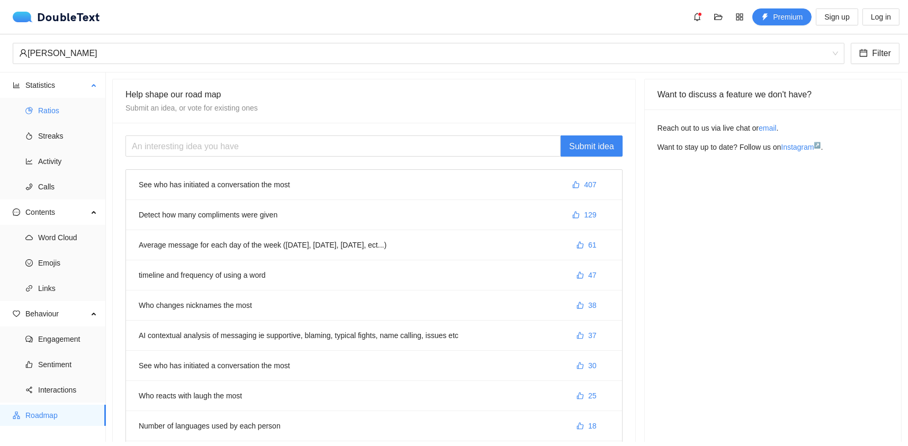
click at [60, 107] on span "Ratios" at bounding box center [67, 110] width 59 height 21
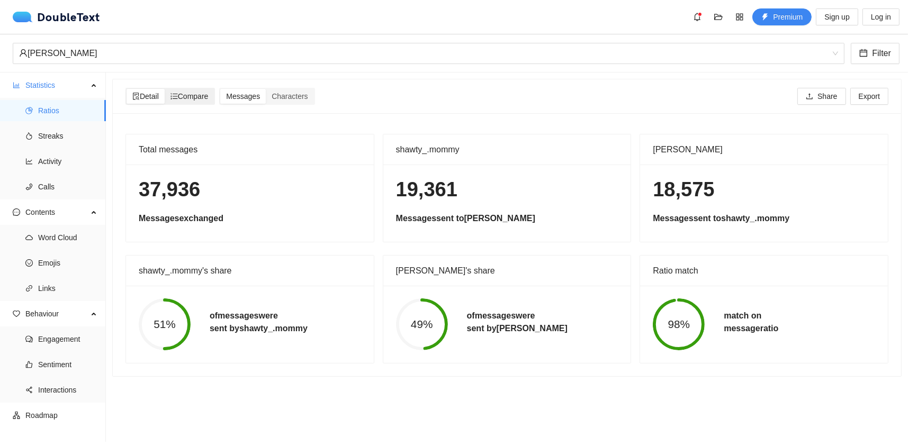
click at [180, 92] on span "Compare" at bounding box center [189, 96] width 38 height 8
click at [165, 89] on input "Compare" at bounding box center [165, 89] width 0 height 0
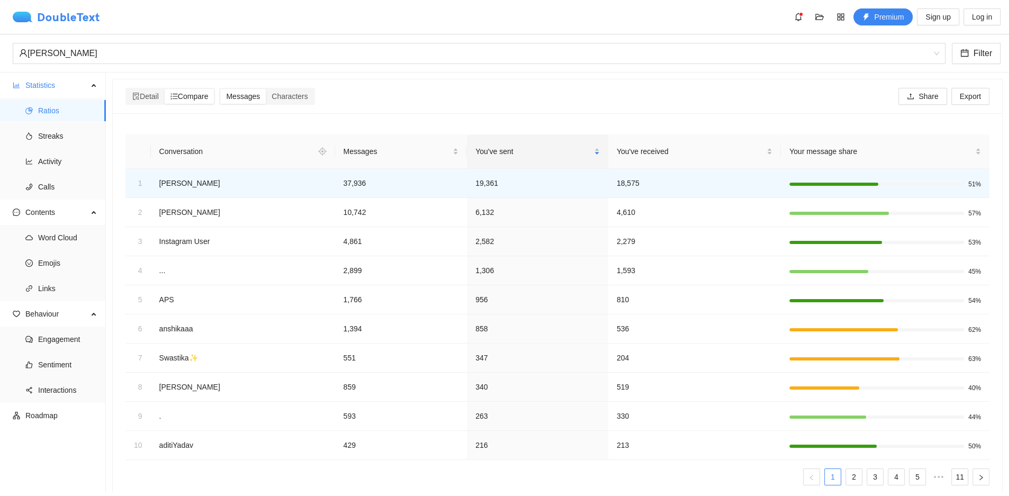
click at [70, 14] on div "DoubleText" at bounding box center [56, 17] width 87 height 11
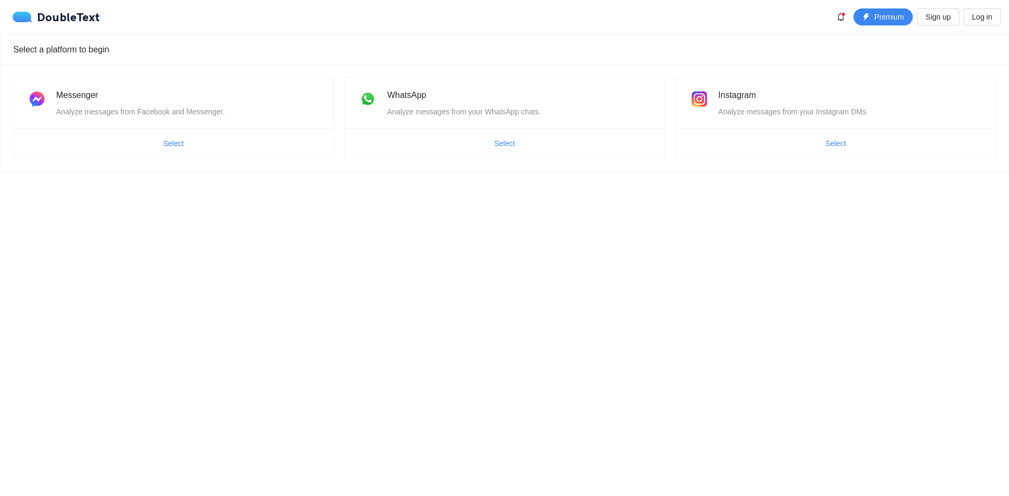
click at [816, 152] on ul "Select" at bounding box center [835, 143] width 319 height 30
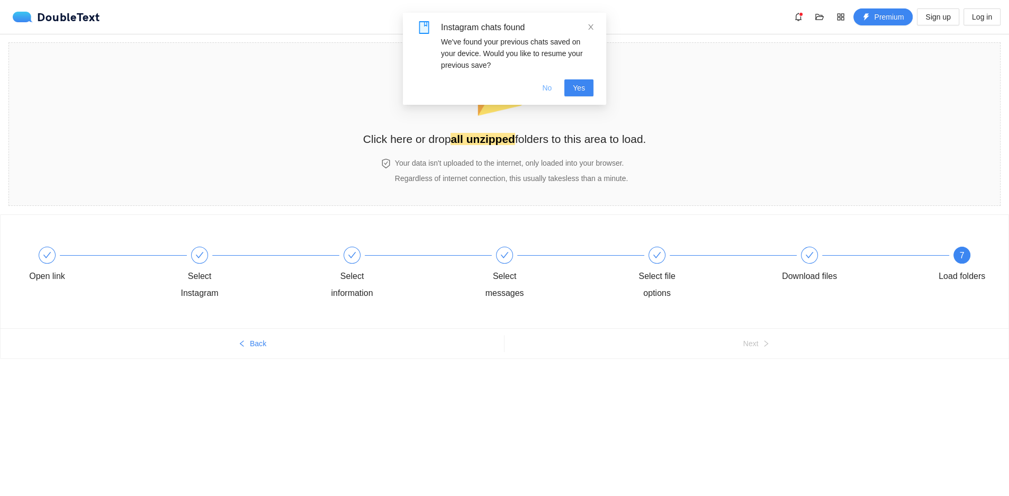
click at [551, 91] on span "No" at bounding box center [547, 88] width 10 height 12
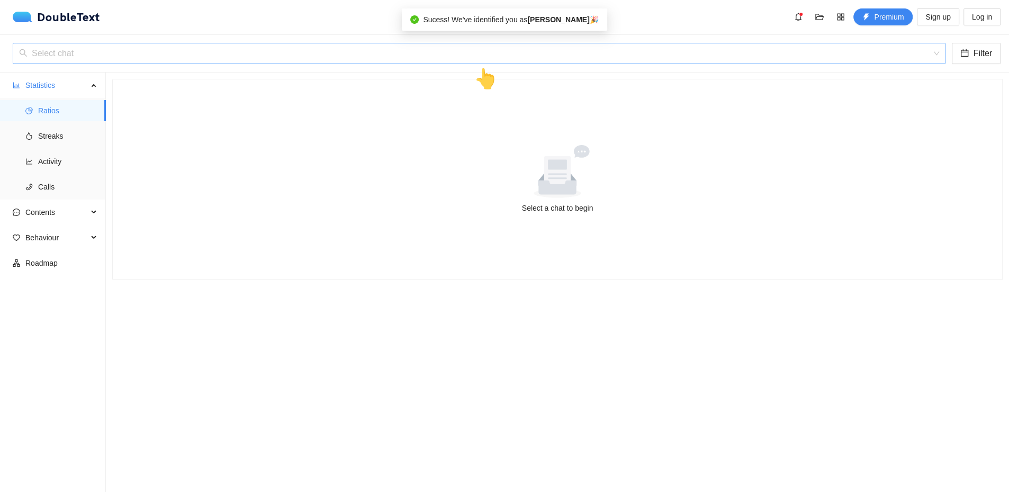
click at [146, 53] on input "search" at bounding box center [475, 53] width 912 height 20
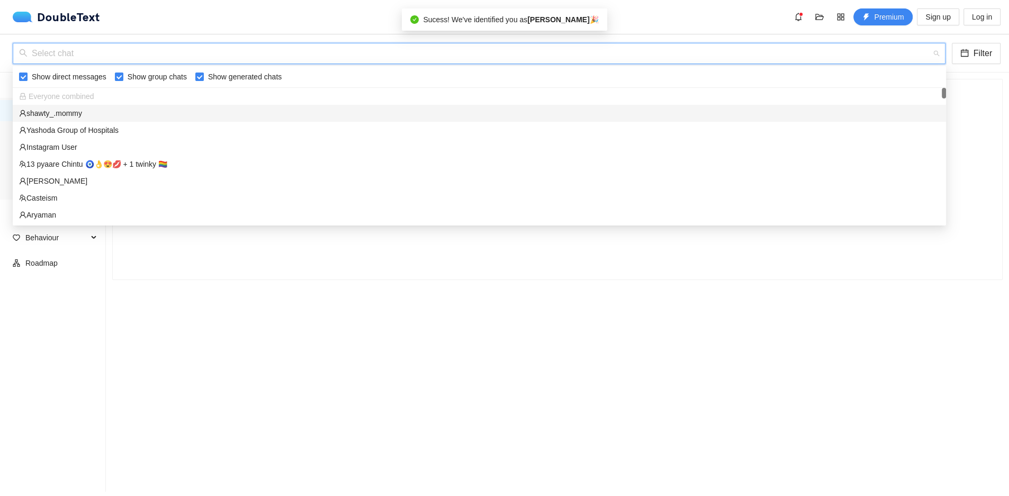
click at [83, 120] on div "shawty_.mommy" at bounding box center [479, 113] width 933 height 17
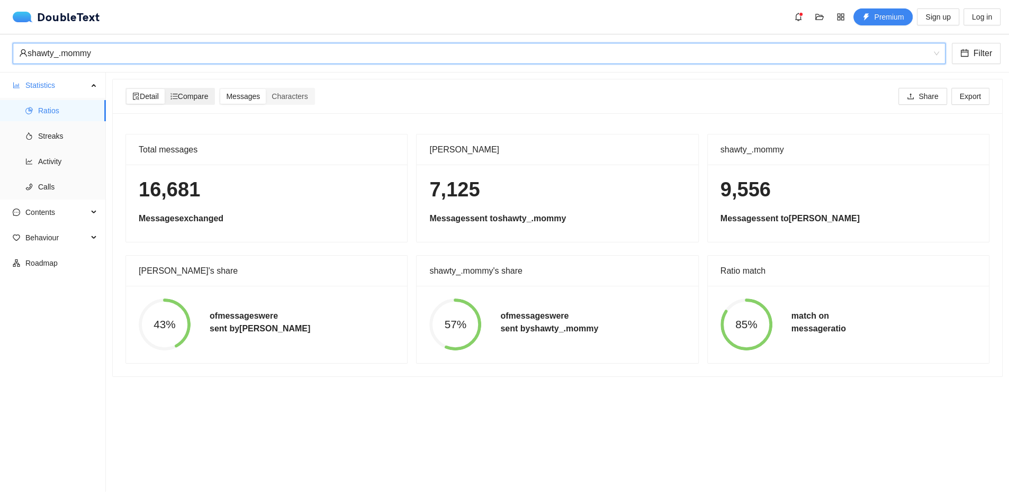
click at [185, 95] on span "Compare" at bounding box center [189, 96] width 38 height 8
click at [165, 89] on input "Compare" at bounding box center [165, 89] width 0 height 0
